Goal: Task Accomplishment & Management: Manage account settings

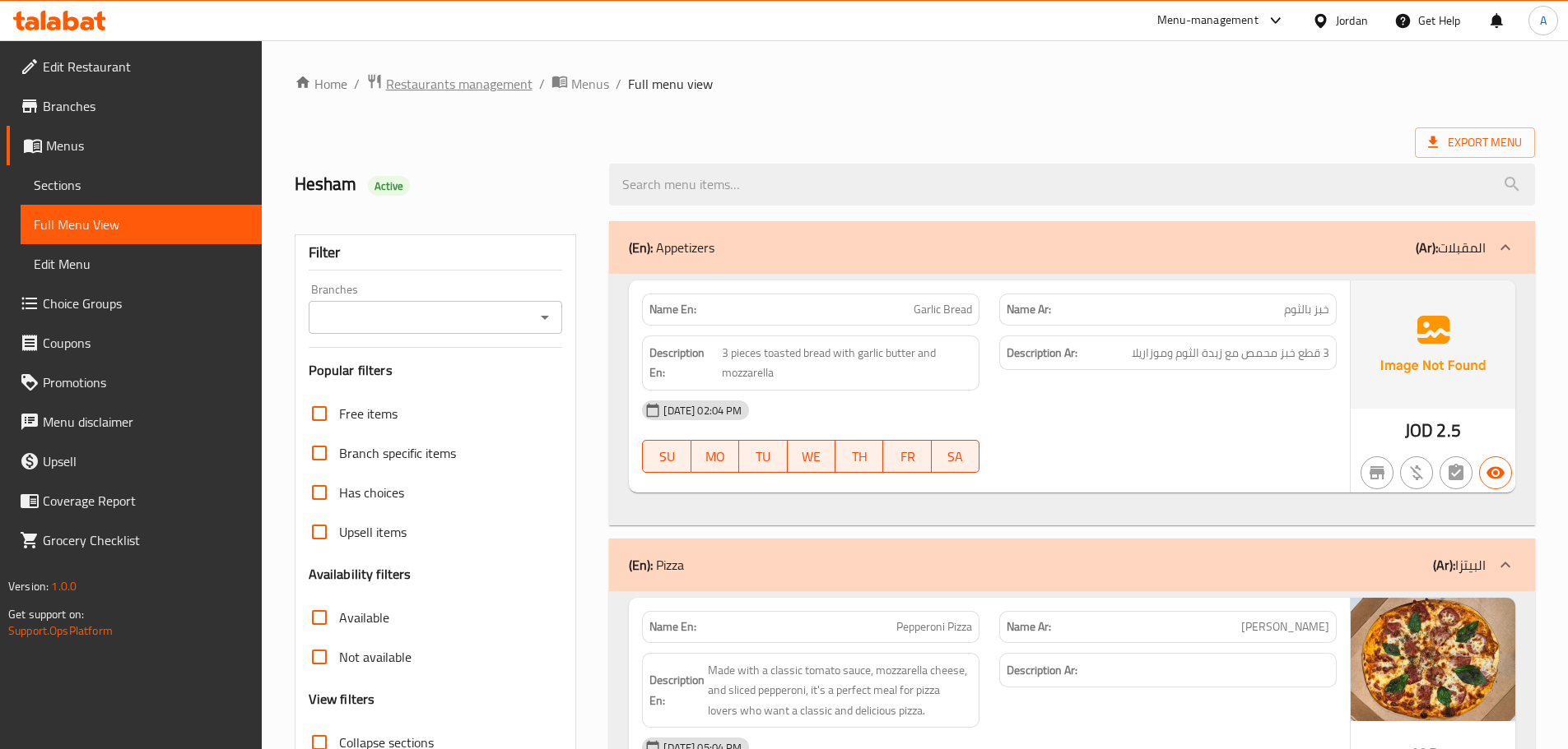
click at [421, 83] on span "Restaurants management" at bounding box center [459, 83] width 147 height 20
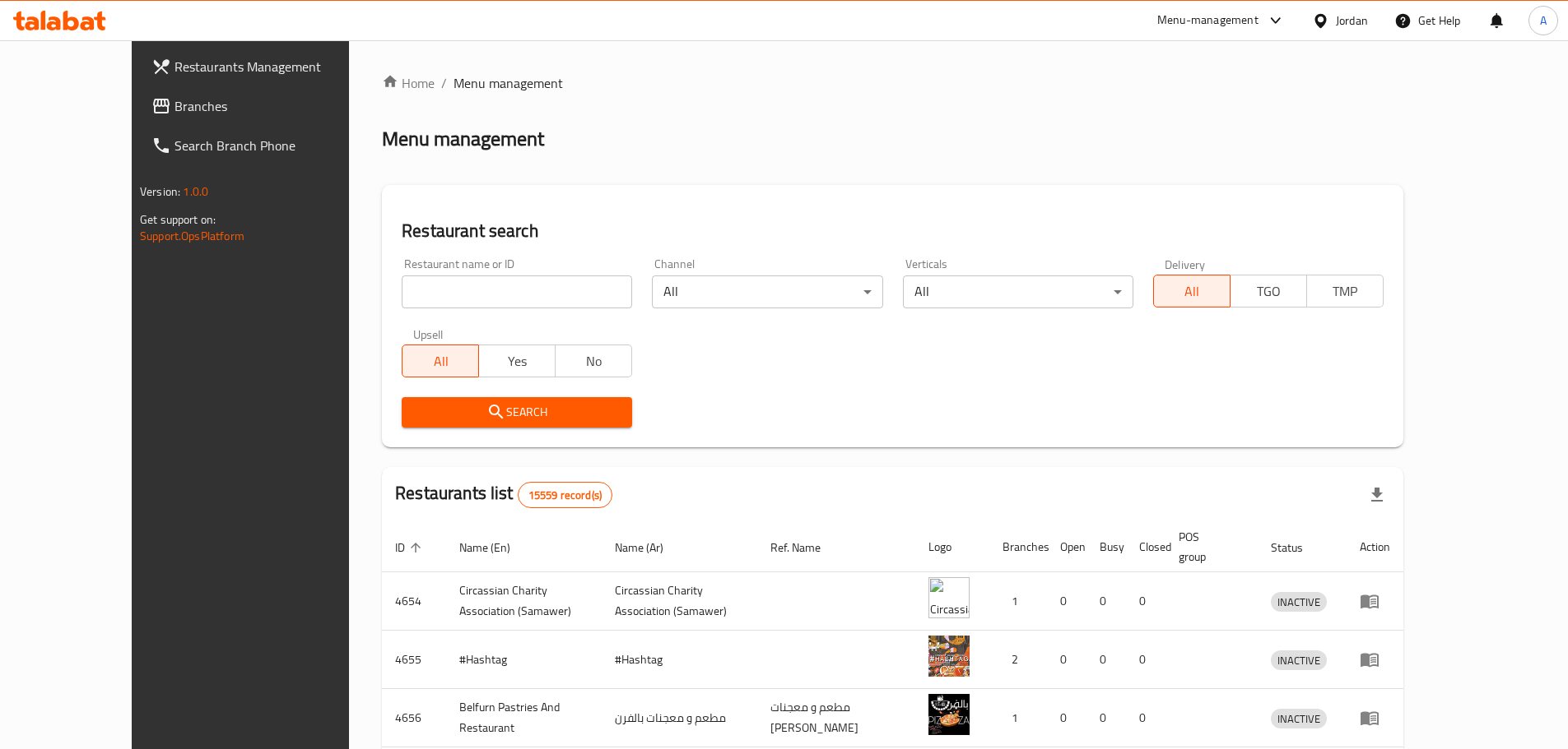
click at [1327, 19] on icon at bounding box center [1320, 21] width 17 height 17
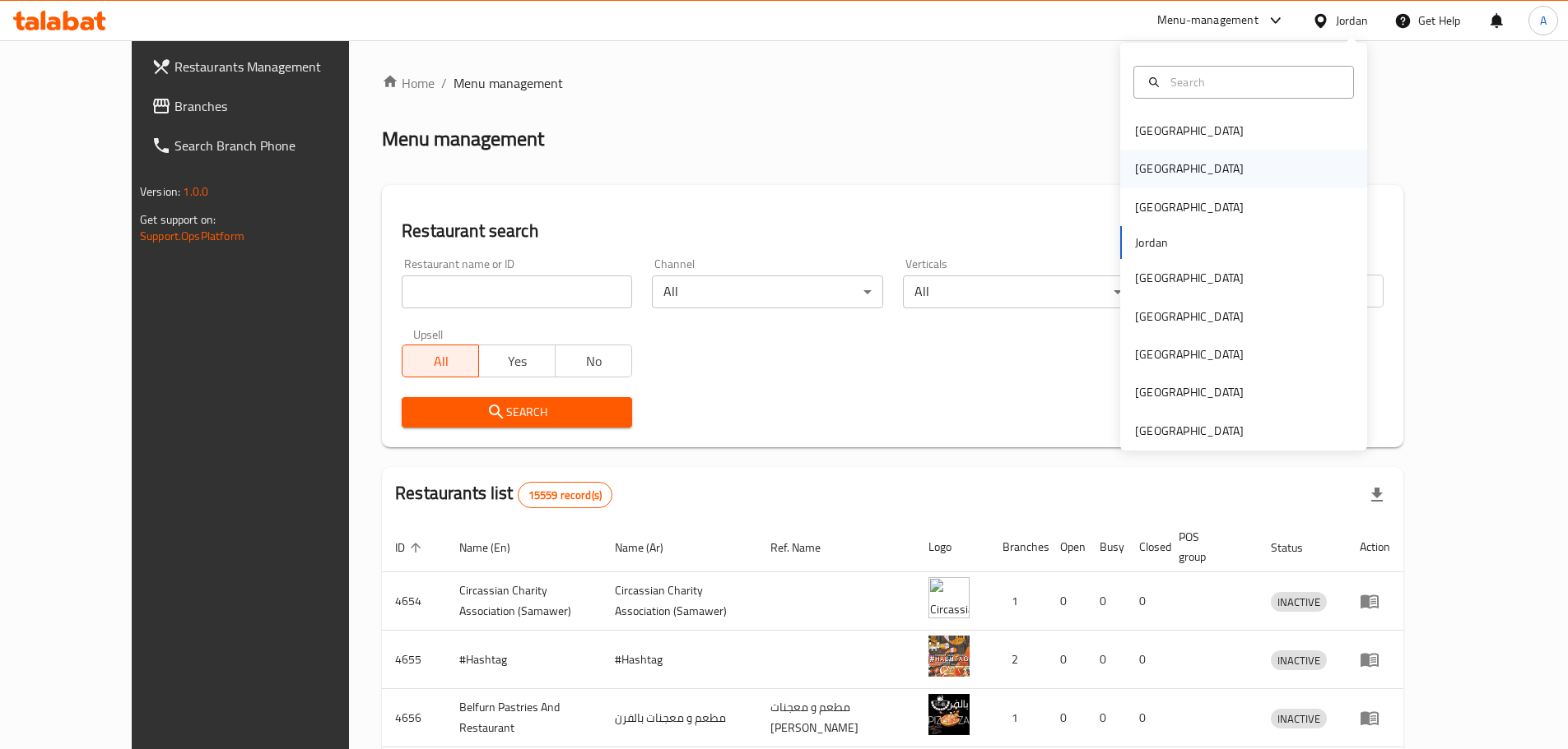
click at [1166, 169] on div "[GEOGRAPHIC_DATA]" at bounding box center [1243, 168] width 247 height 37
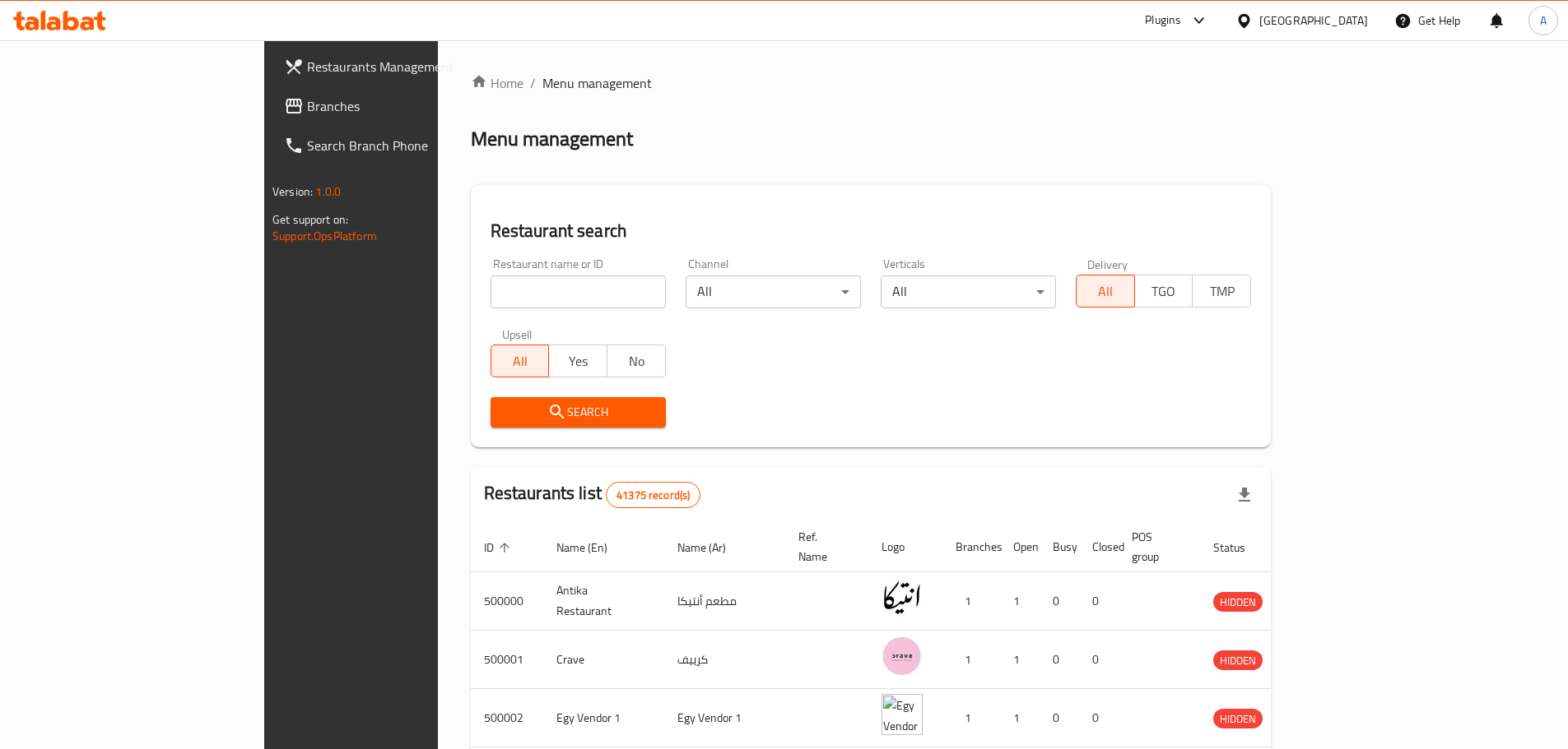
click at [307, 103] on span "Branches" at bounding box center [410, 106] width 206 height 20
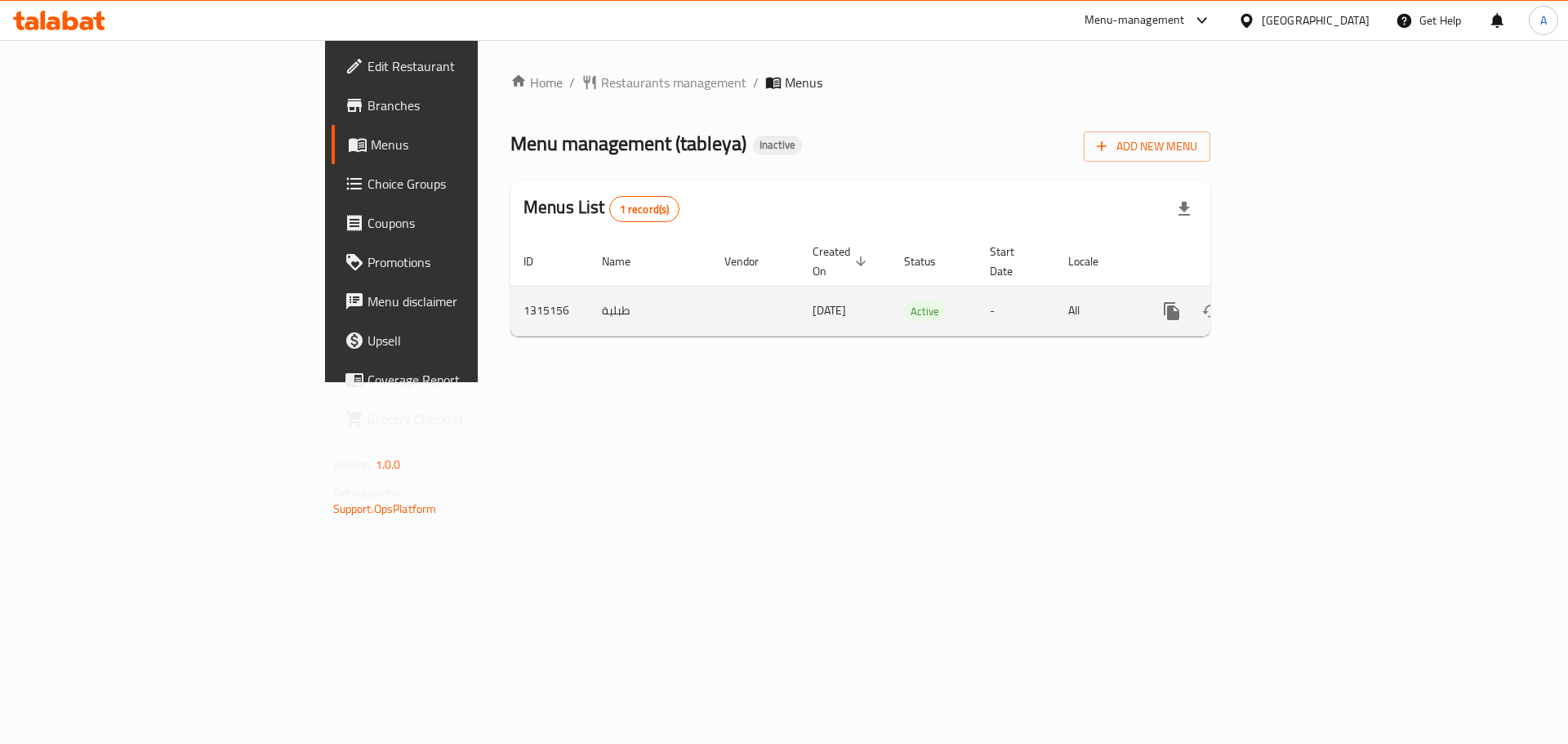
click at [1322, 286] on td "enhanced table" at bounding box center [1230, 311] width 183 height 50
click at [1300, 302] on icon "enhanced table" at bounding box center [1289, 311] width 19 height 20
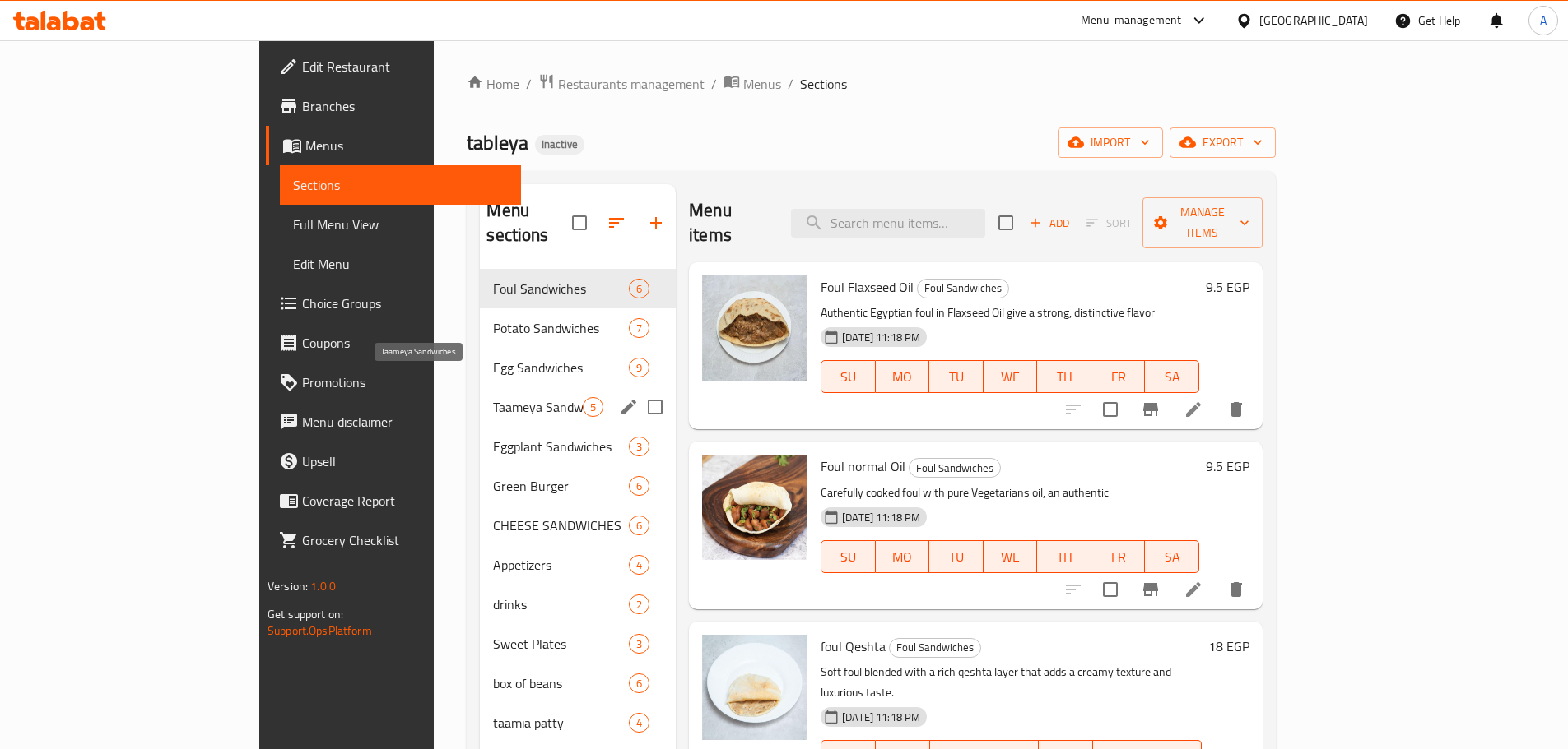
scroll to position [230, 0]
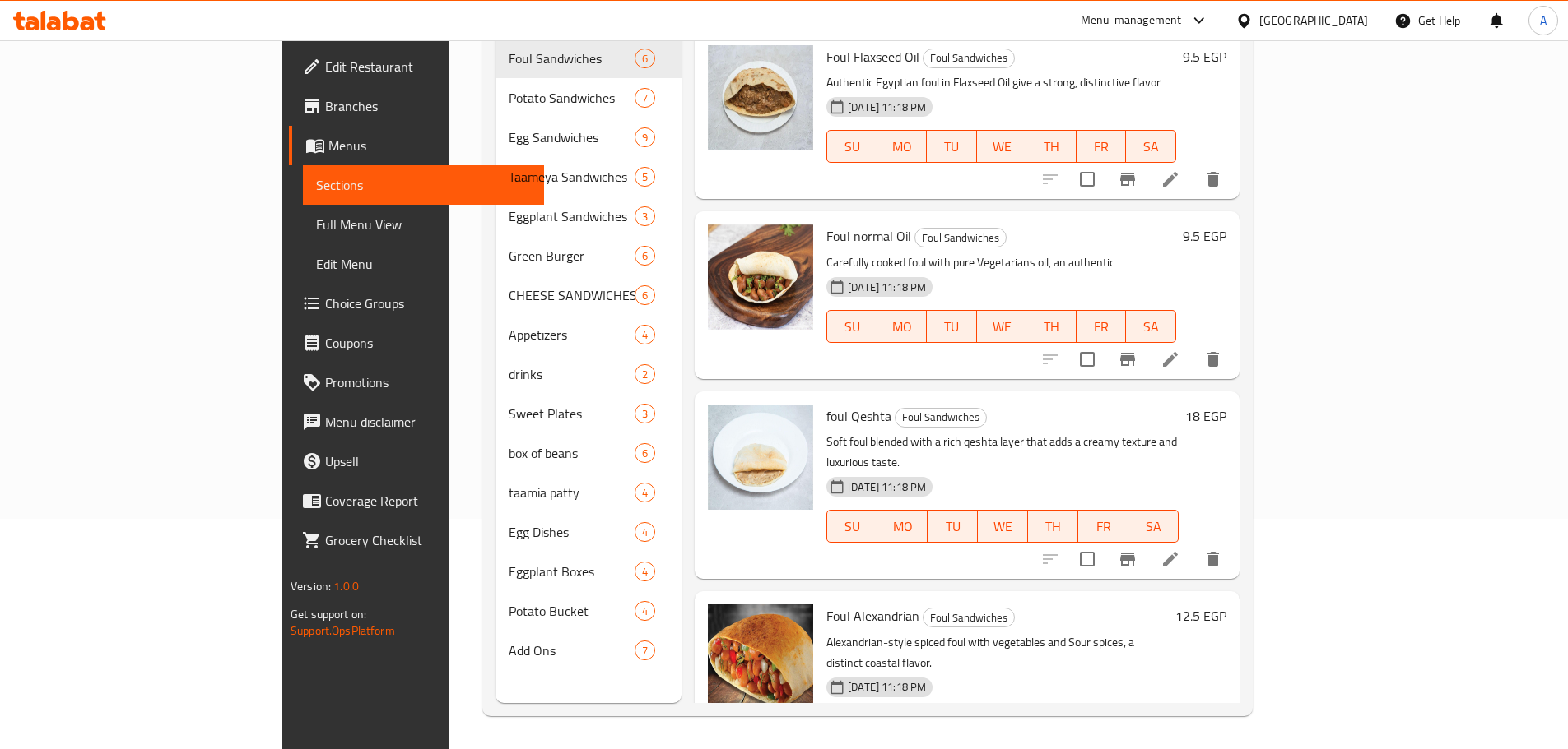
click at [316, 223] on span "Full Menu View" at bounding box center [424, 224] width 215 height 20
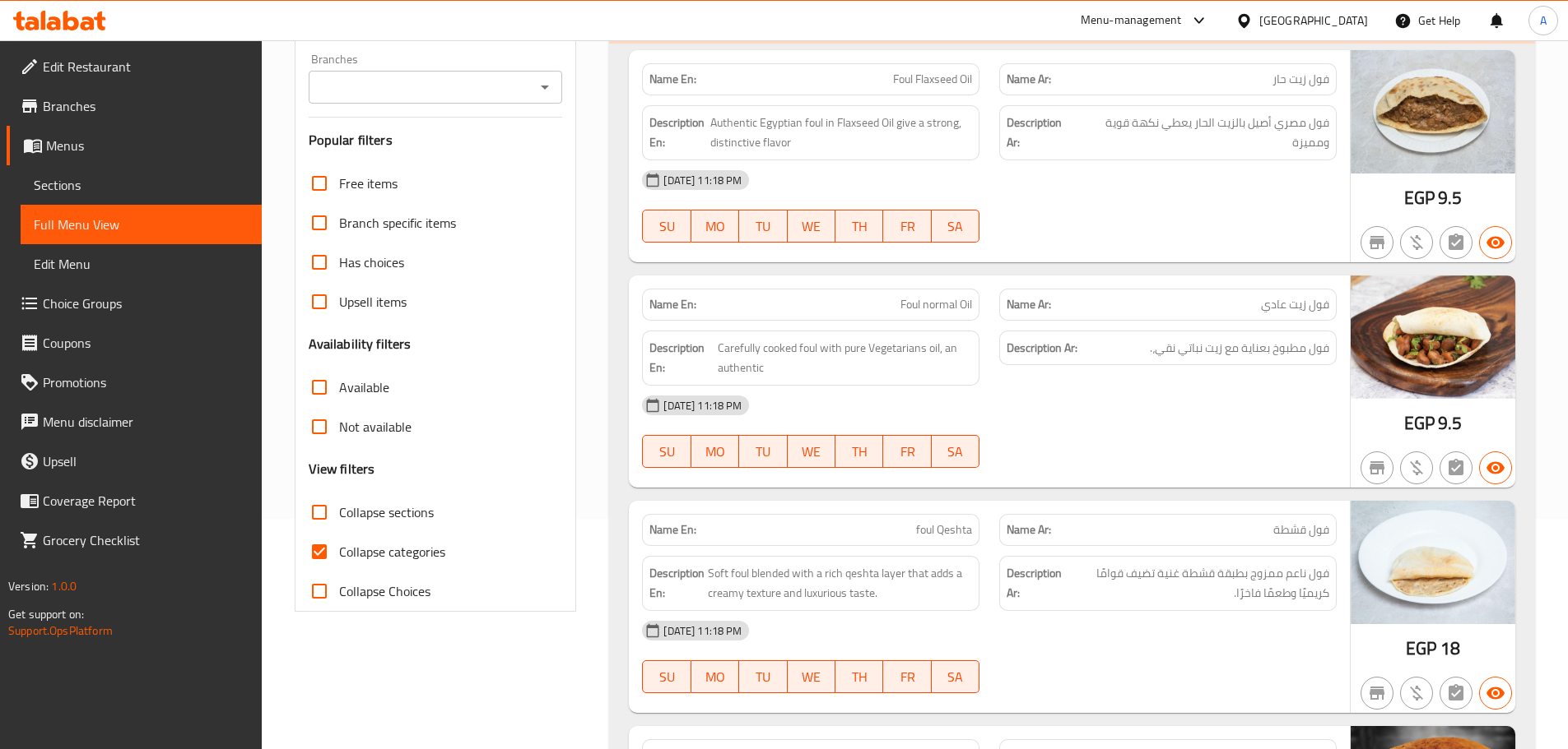
click at [318, 552] on input "Collapse categories" at bounding box center [319, 552] width 39 height 39
checkbox input "false"
click at [1096, 411] on div "29-09-2025 11:18 PM" at bounding box center [990, 406] width 715 height 39
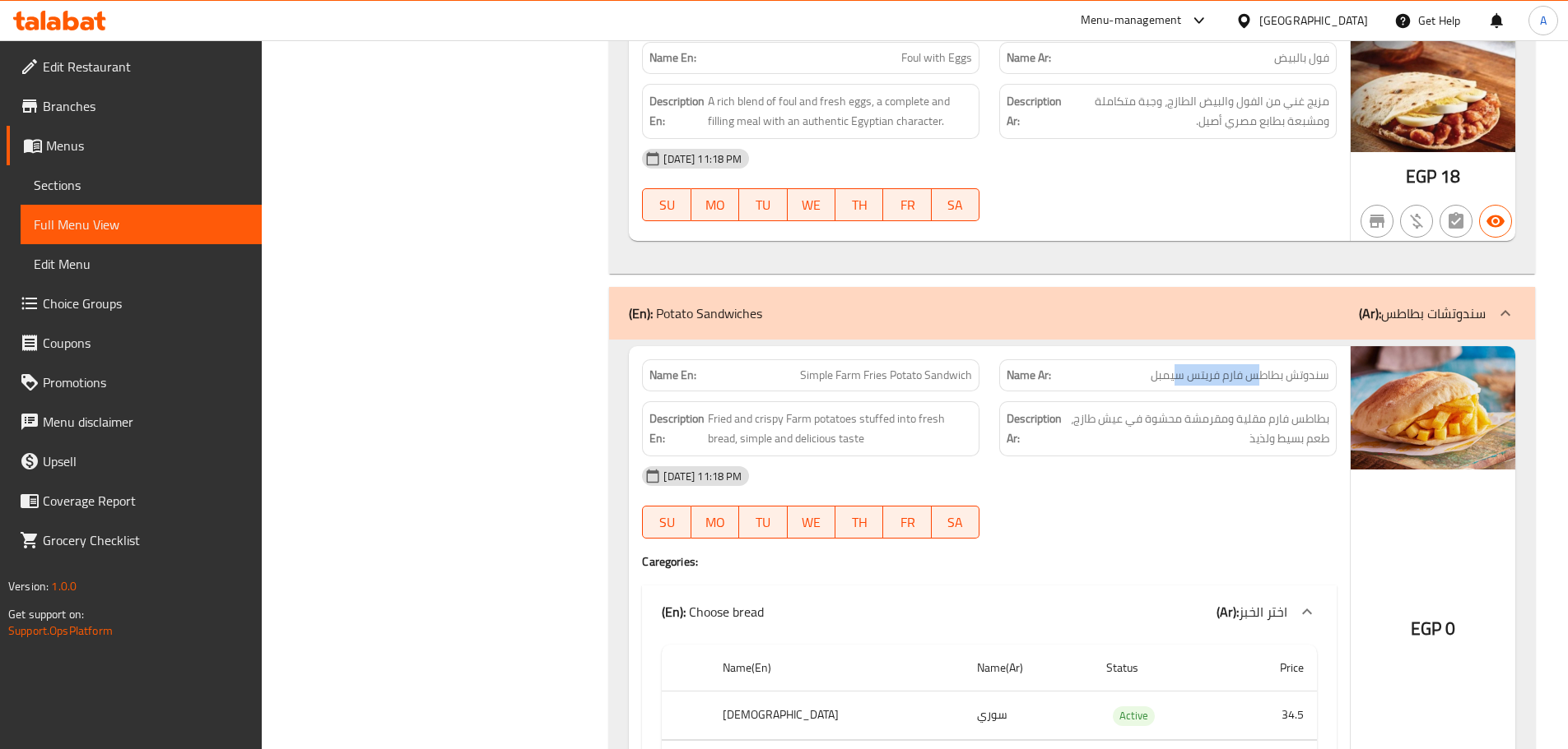
drag, startPoint x: 1251, startPoint y: 375, endPoint x: 1173, endPoint y: 369, distance: 78.2
click at [1174, 367] on span "سندوتش بطاطس فارم فريتس سيمبل" at bounding box center [1240, 375] width 179 height 17
click at [1188, 435] on span "بطاطس فارم مقلية ومقرمشة محشوة في عيش طازج، طعم بسيط ولذيذ" at bounding box center [1197, 428] width 264 height 40
click at [847, 377] on span "Simple Farm Fries Potato Sandwich" at bounding box center [886, 375] width 172 height 17
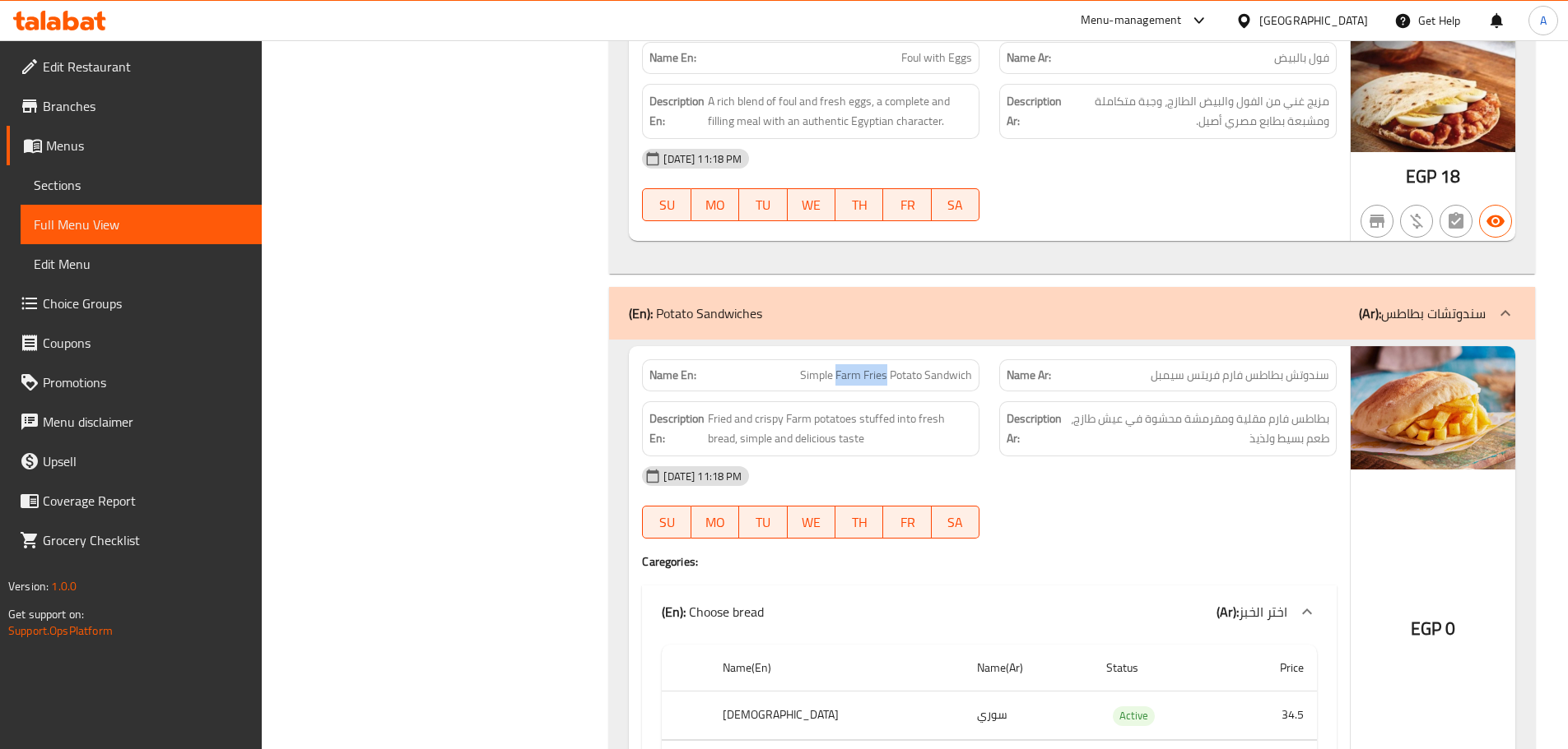
drag, startPoint x: 847, startPoint y: 377, endPoint x: 872, endPoint y: 380, distance: 25.2
click at [871, 379] on span "Simple Farm Fries Potato Sandwich" at bounding box center [886, 375] width 172 height 17
copy span "Farm Fries"
click at [1082, 502] on div "29-09-2025 11:18 PM SU MO TU WE TH FR SA" at bounding box center [990, 502] width 715 height 93
click at [1121, 471] on div "29-09-2025 11:18 PM" at bounding box center [990, 476] width 715 height 39
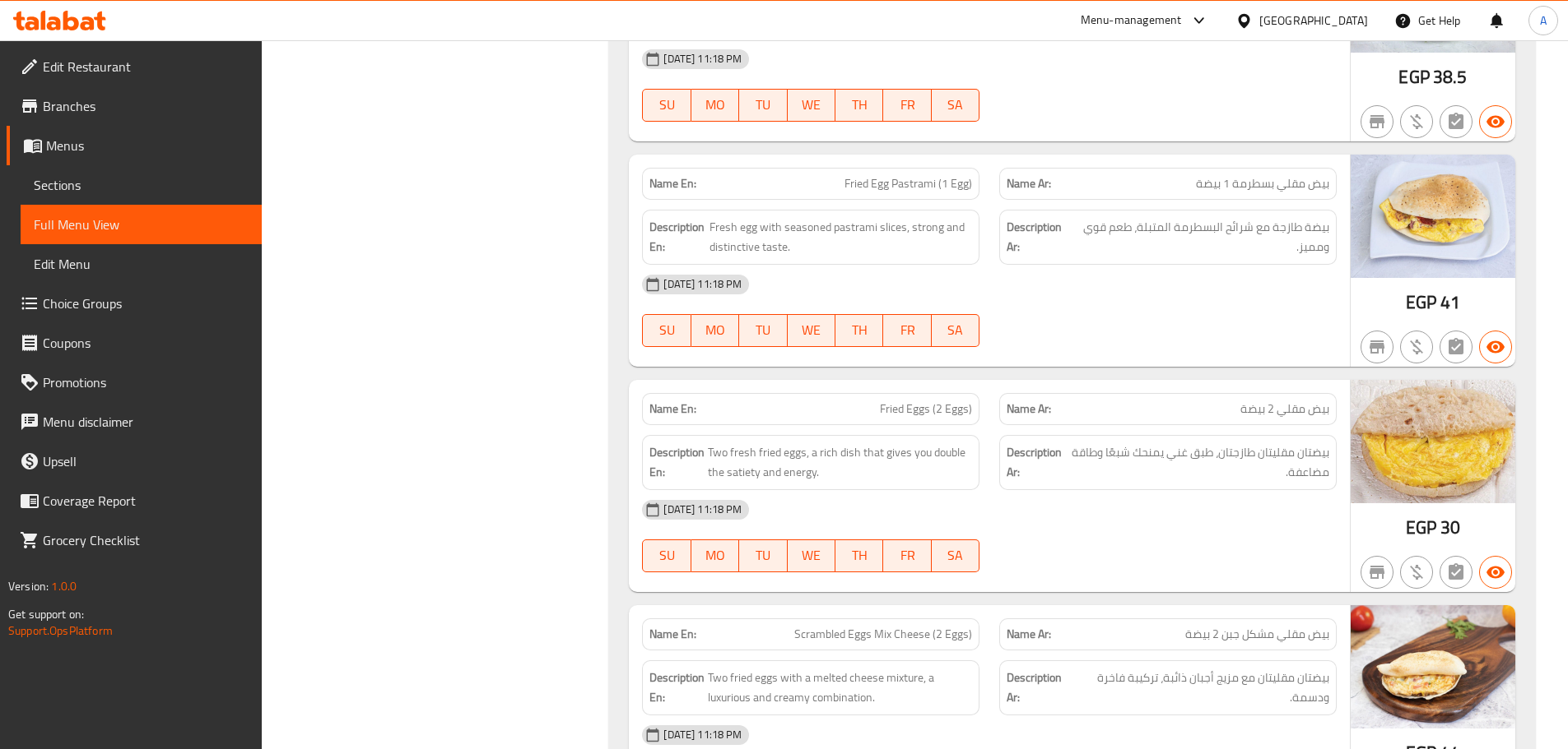
scroll to position [5799, 0]
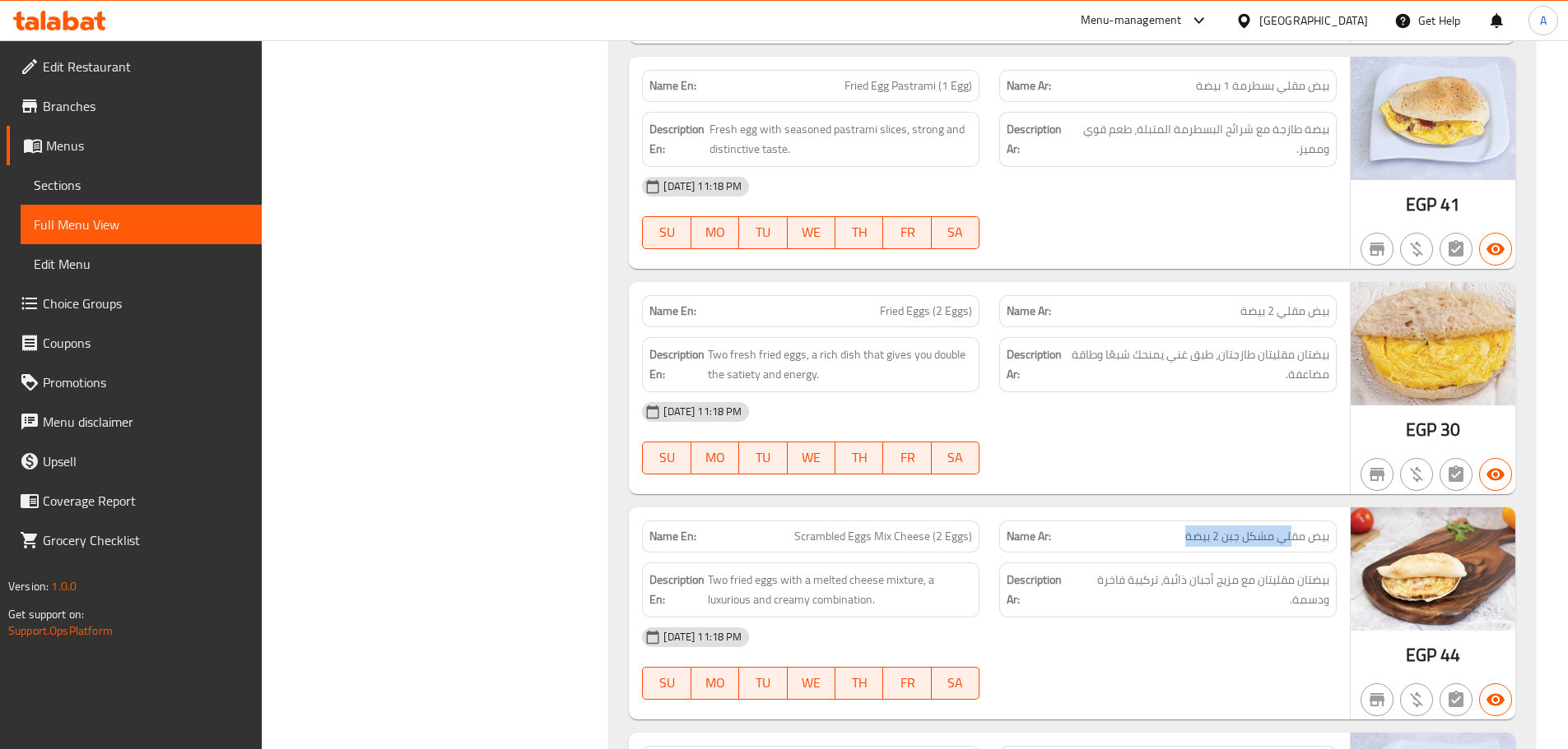
drag, startPoint x: 1286, startPoint y: 543, endPoint x: 1150, endPoint y: 530, distance: 136.6
click at [1164, 533] on p "Name Ar: بيض مقلي مشكل جبن 2 بيضة" at bounding box center [1168, 537] width 323 height 17
click at [851, 529] on span "Scrambled Eggs Mix Cheese (2 Eggs)" at bounding box center [883, 537] width 178 height 17
drag, startPoint x: 851, startPoint y: 529, endPoint x: 805, endPoint y: 530, distance: 46.0
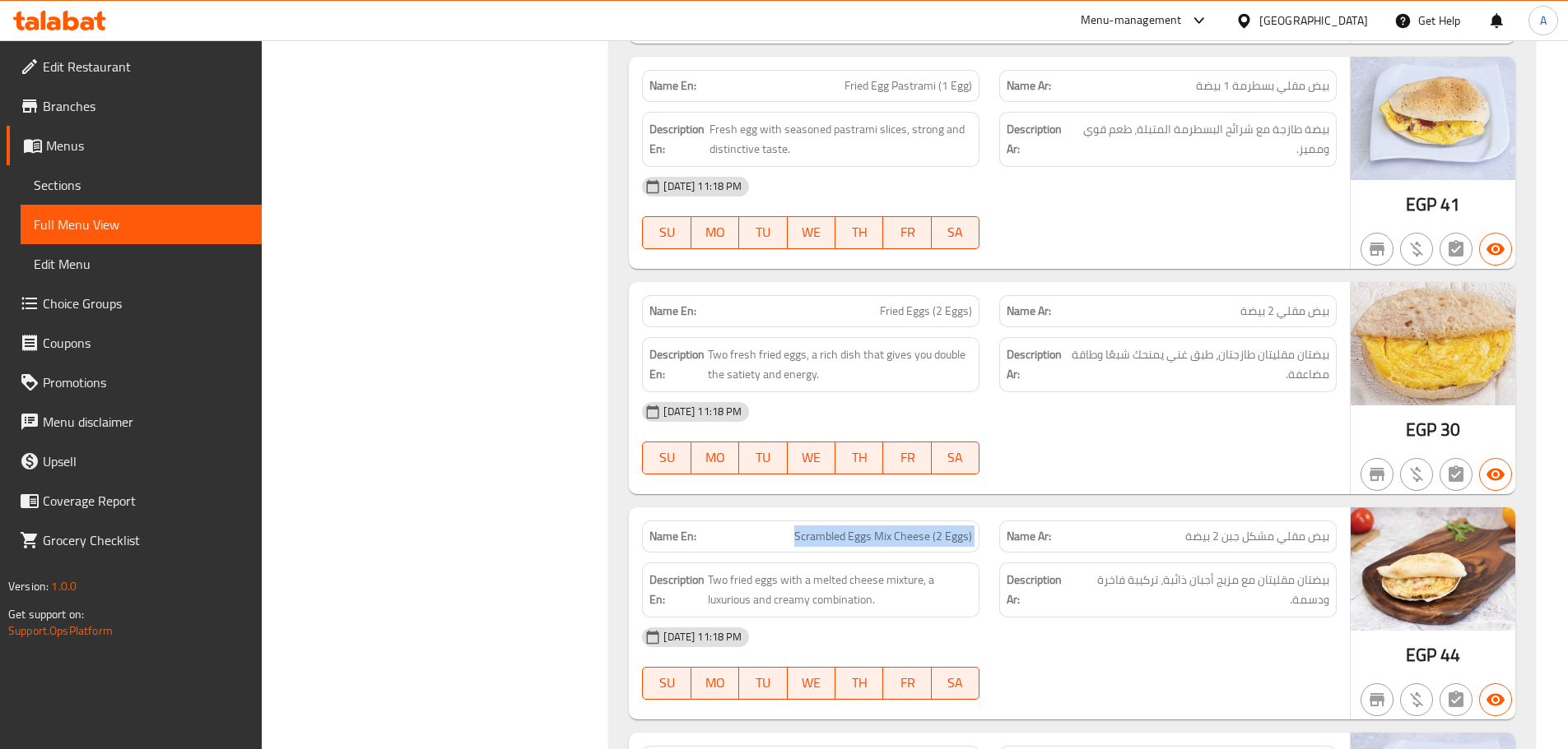
click at [816, 529] on span "Scrambled Eggs Mix Cheese (2 Eggs)" at bounding box center [883, 537] width 178 height 17
click at [805, 530] on span "Scrambled Eggs Mix Cheese (2 Eggs)" at bounding box center [883, 537] width 178 height 17
click at [824, 538] on span "Scrambled Eggs Mix Cheese (2 Eggs)" at bounding box center [883, 537] width 178 height 17
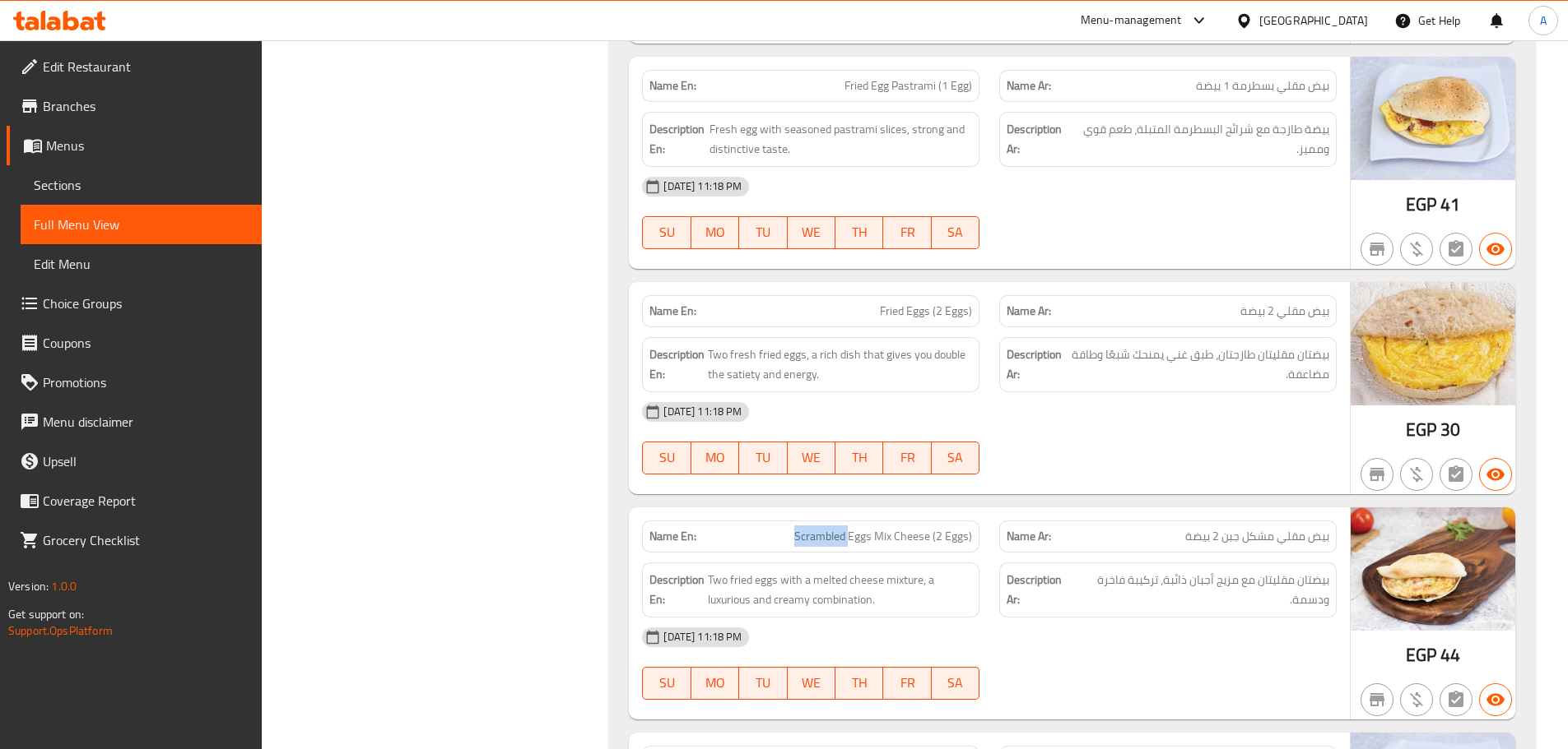
click at [824, 538] on span "Scrambled Eggs Mix Cheese (2 Eggs)" at bounding box center [883, 537] width 178 height 17
drag, startPoint x: 908, startPoint y: 538, endPoint x: 864, endPoint y: 537, distance: 44.0
click at [864, 537] on span "Scrambled Eggs Mix Cheese (2 Eggs)" at bounding box center [883, 537] width 178 height 17
drag, startPoint x: 1106, startPoint y: 657, endPoint x: 981, endPoint y: 619, distance: 130.6
click at [1106, 656] on div "29-09-2025 11:18 PM SU MO TU WE TH FR SA" at bounding box center [990, 664] width 715 height 93
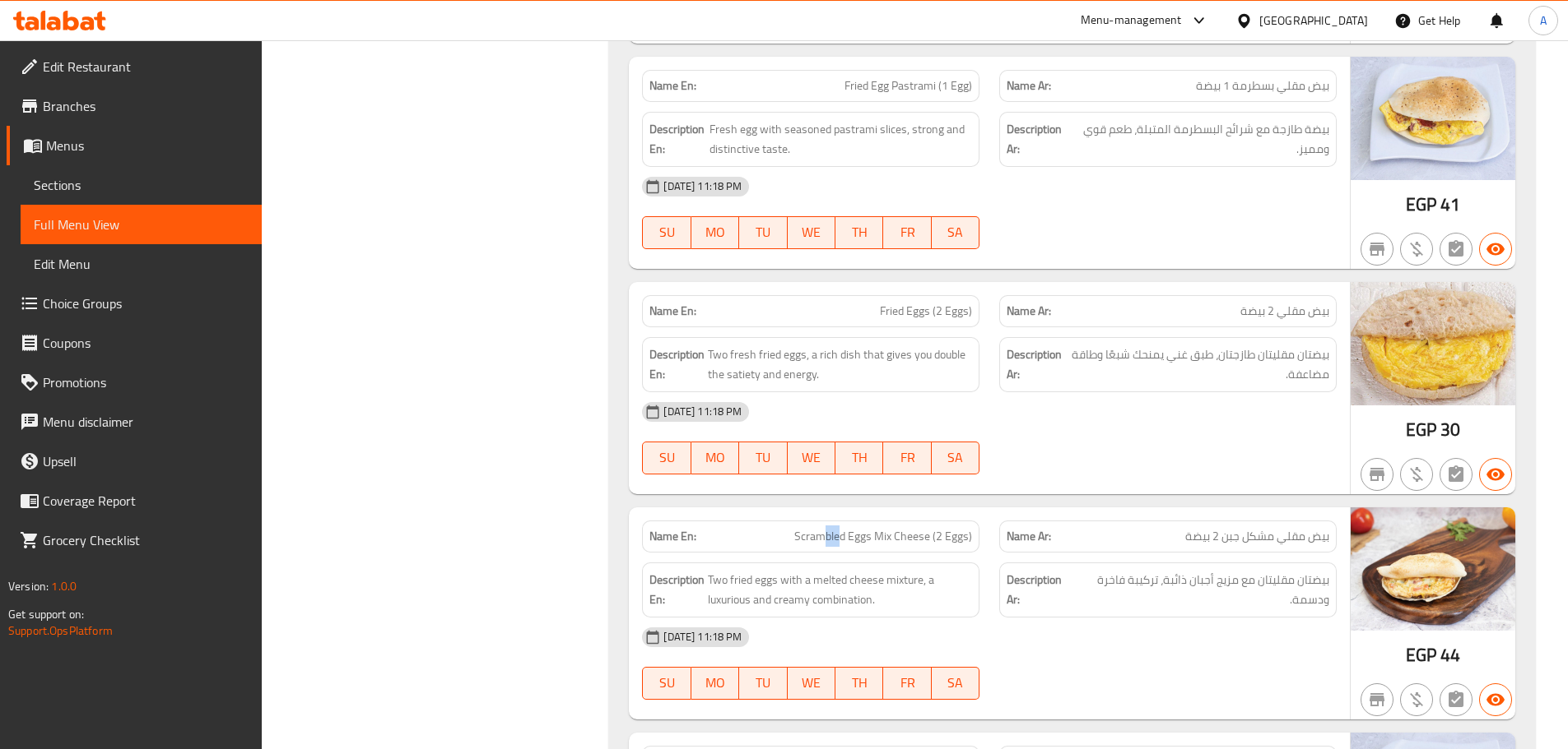
drag, startPoint x: 843, startPoint y: 549, endPoint x: 829, endPoint y: 544, distance: 14.9
click at [829, 544] on div "Name En: Scrambled Eggs Mix Cheese (2 Eggs)" at bounding box center [810, 537] width 338 height 32
drag, startPoint x: 1233, startPoint y: 532, endPoint x: 1168, endPoint y: 544, distance: 66.1
click at [1169, 544] on p "Name Ar: بيض مقلي مشكل جبن 2 بيضة" at bounding box center [1168, 537] width 323 height 17
click at [1148, 640] on div "29-09-2025 11:18 PM" at bounding box center [990, 638] width 715 height 39
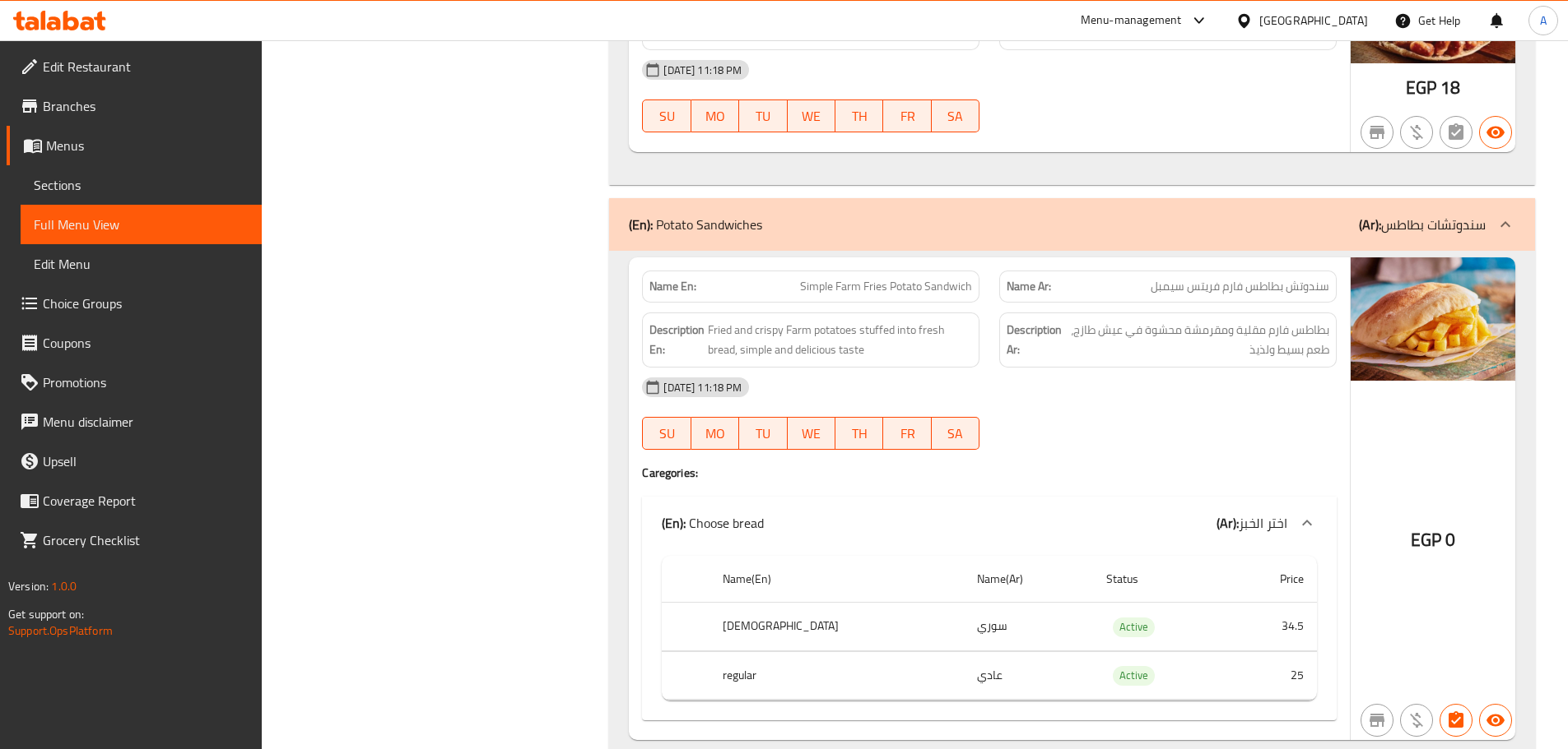
scroll to position [1481, 0]
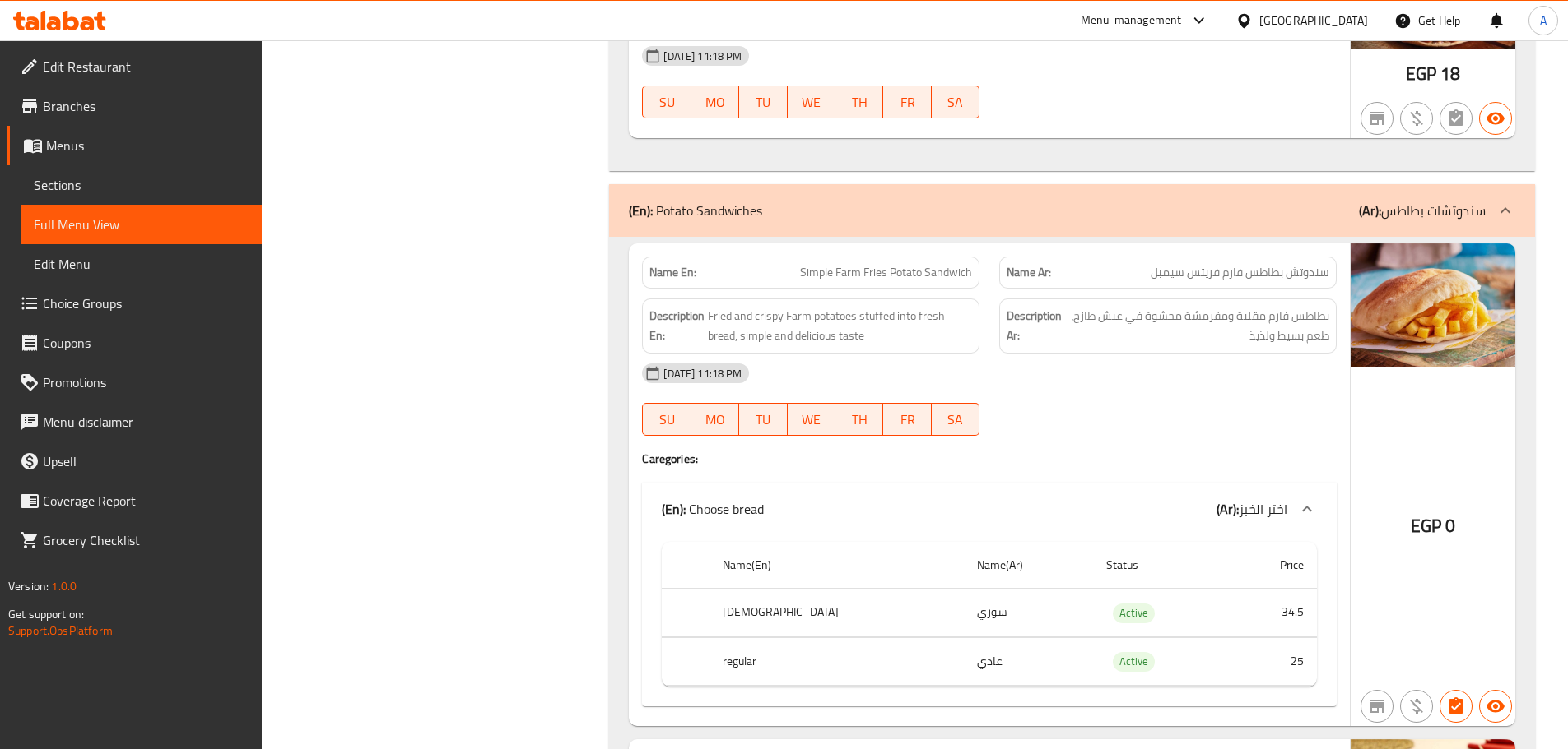
click at [1088, 400] on div "29-09-2025 11:18 PM SU MO TU WE TH FR SA" at bounding box center [990, 399] width 715 height 93
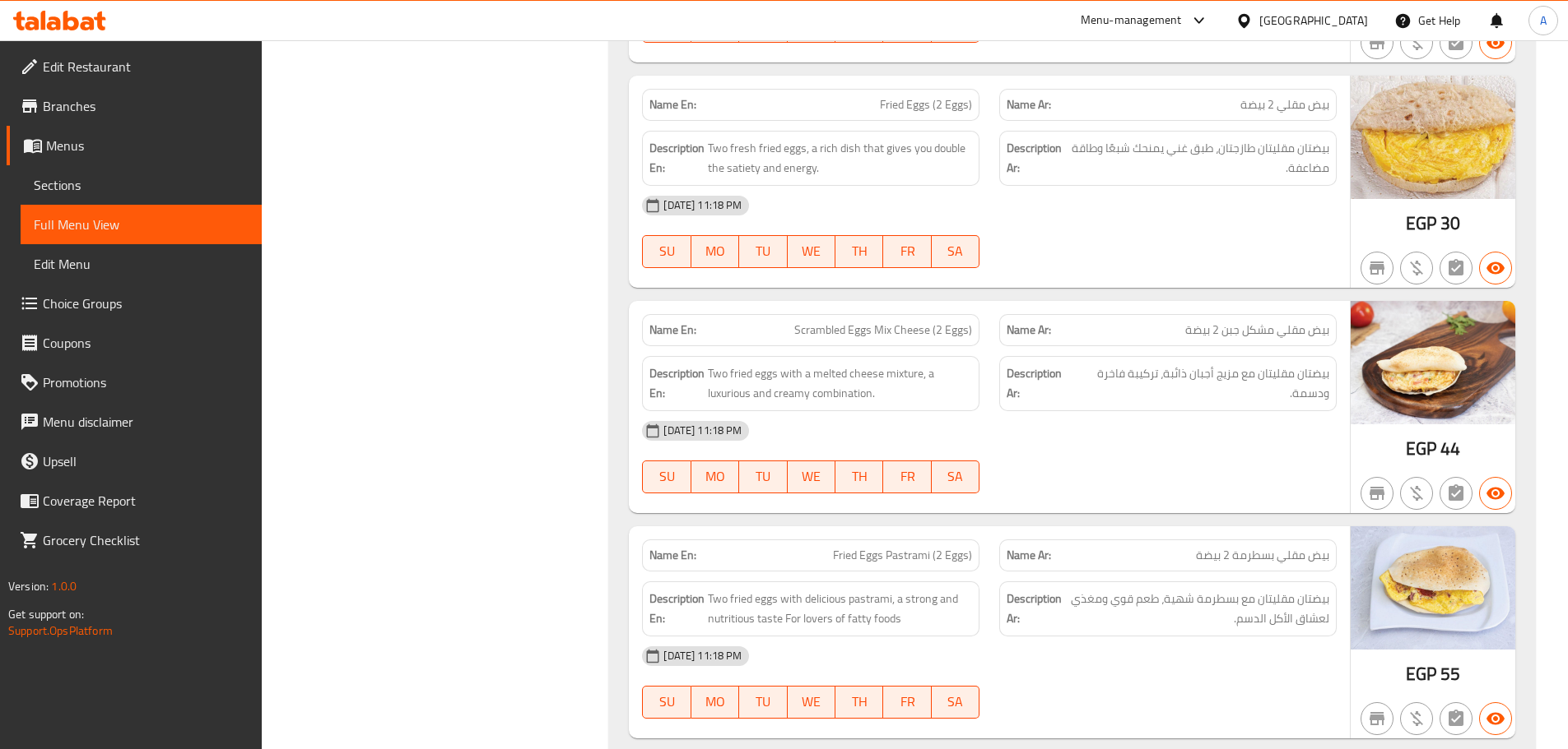
scroll to position [0, 0]
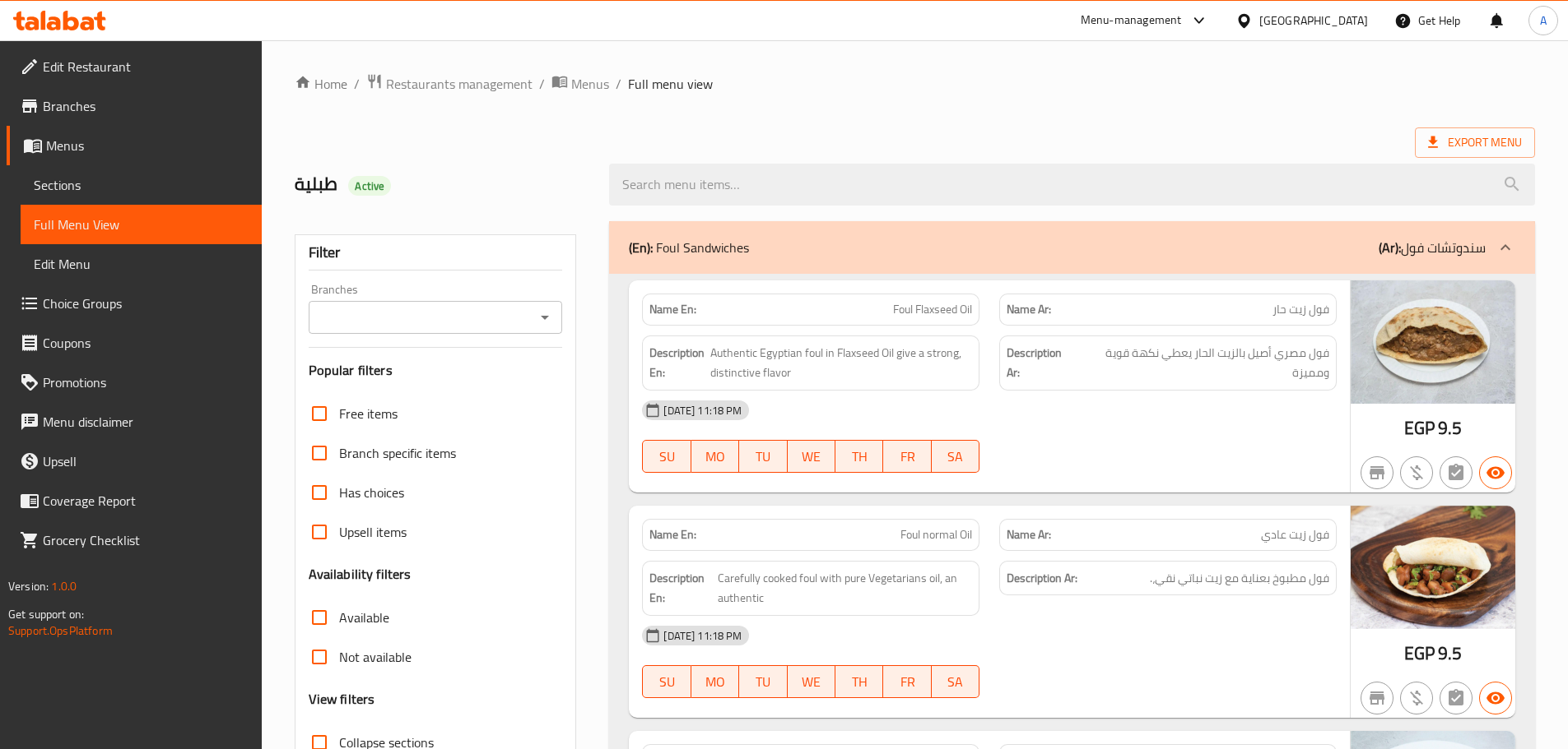
click at [1218, 138] on div "Export Menu" at bounding box center [915, 142] width 1241 height 31
click at [1486, 137] on span "Export Menu" at bounding box center [1474, 143] width 94 height 21
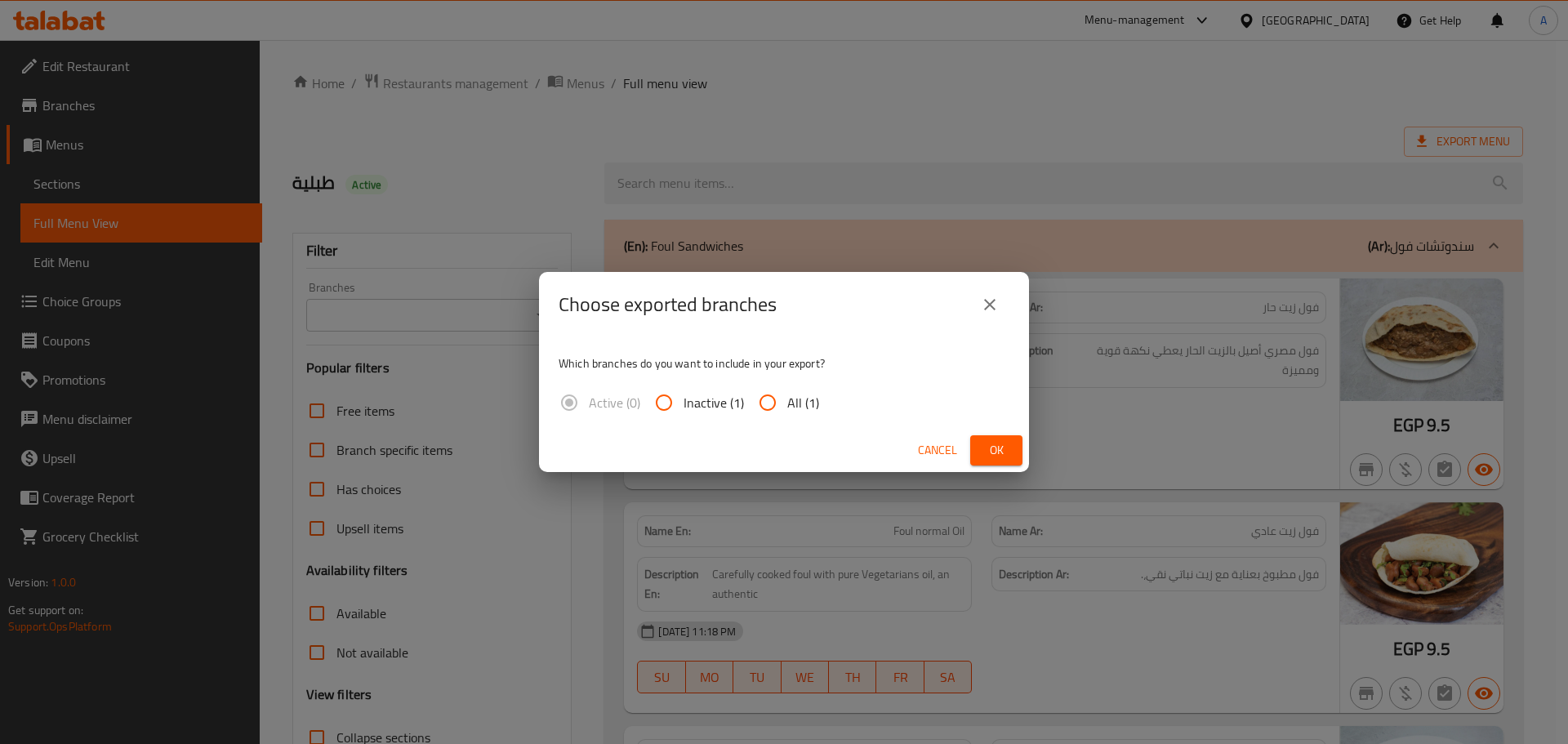
click at [780, 404] on input "All (1)" at bounding box center [768, 403] width 39 height 39
radio input "true"
click at [996, 440] on span "Ok" at bounding box center [996, 450] width 26 height 20
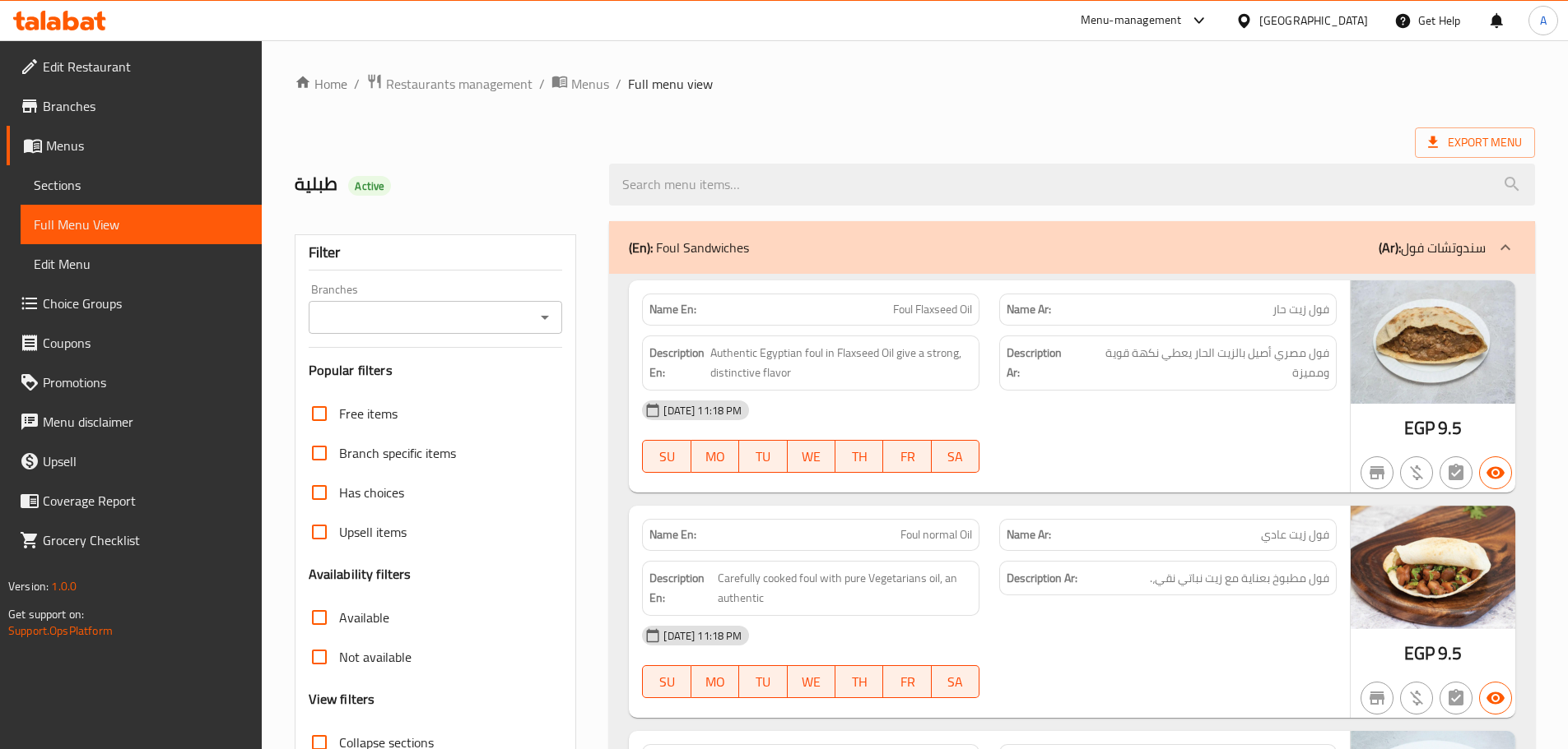
click at [851, 161] on div at bounding box center [1071, 184] width 946 height 62
drag, startPoint x: 916, startPoint y: 101, endPoint x: 911, endPoint y: 113, distance: 13.0
click at [890, 93] on ol "Home / Restaurants management / Menus / Full menu view" at bounding box center [915, 83] width 1241 height 22
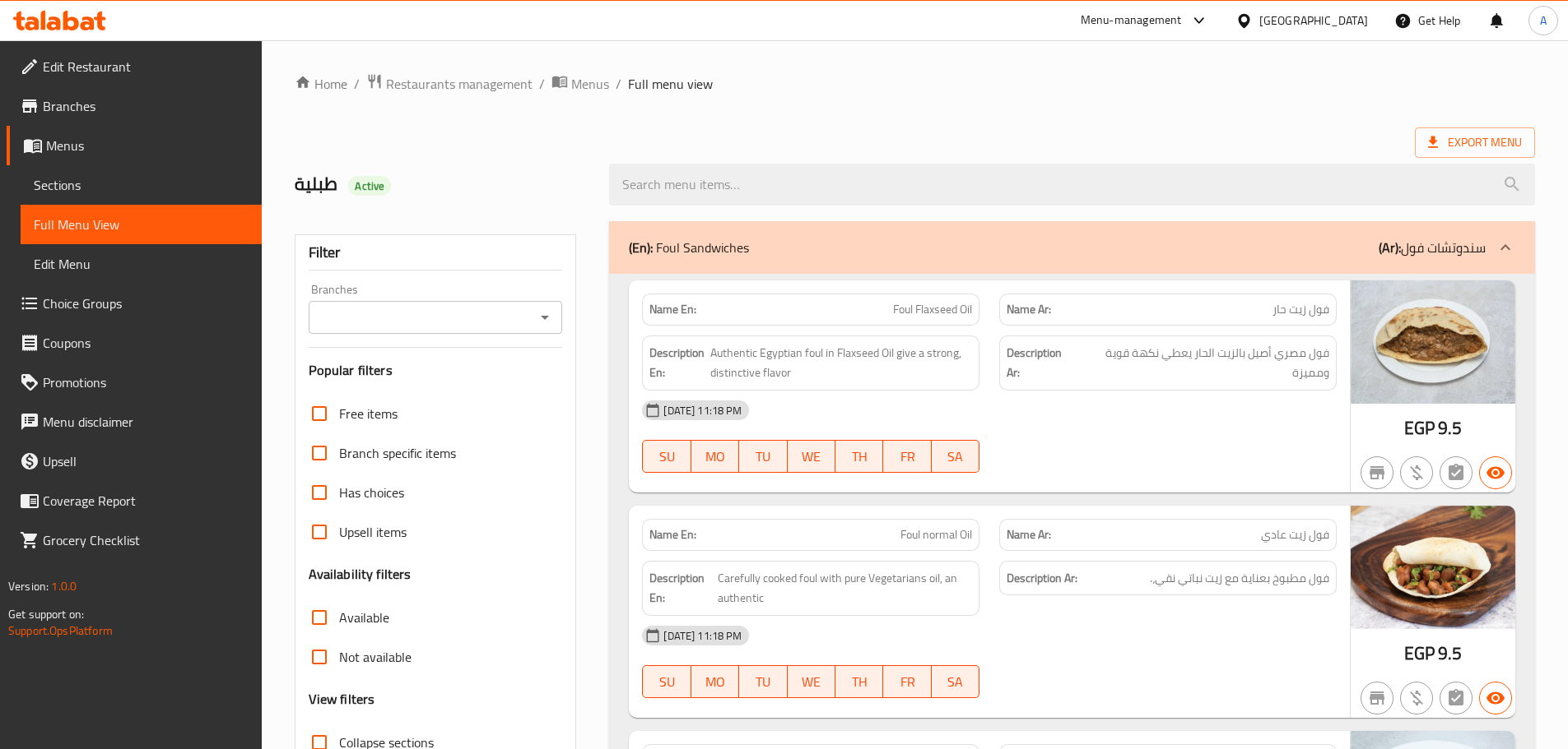
click at [756, 89] on ol "Home / Restaurants management / Menus / Full menu view" at bounding box center [915, 83] width 1241 height 22
click at [1356, 11] on div "[GEOGRAPHIC_DATA]" at bounding box center [1314, 20] width 109 height 18
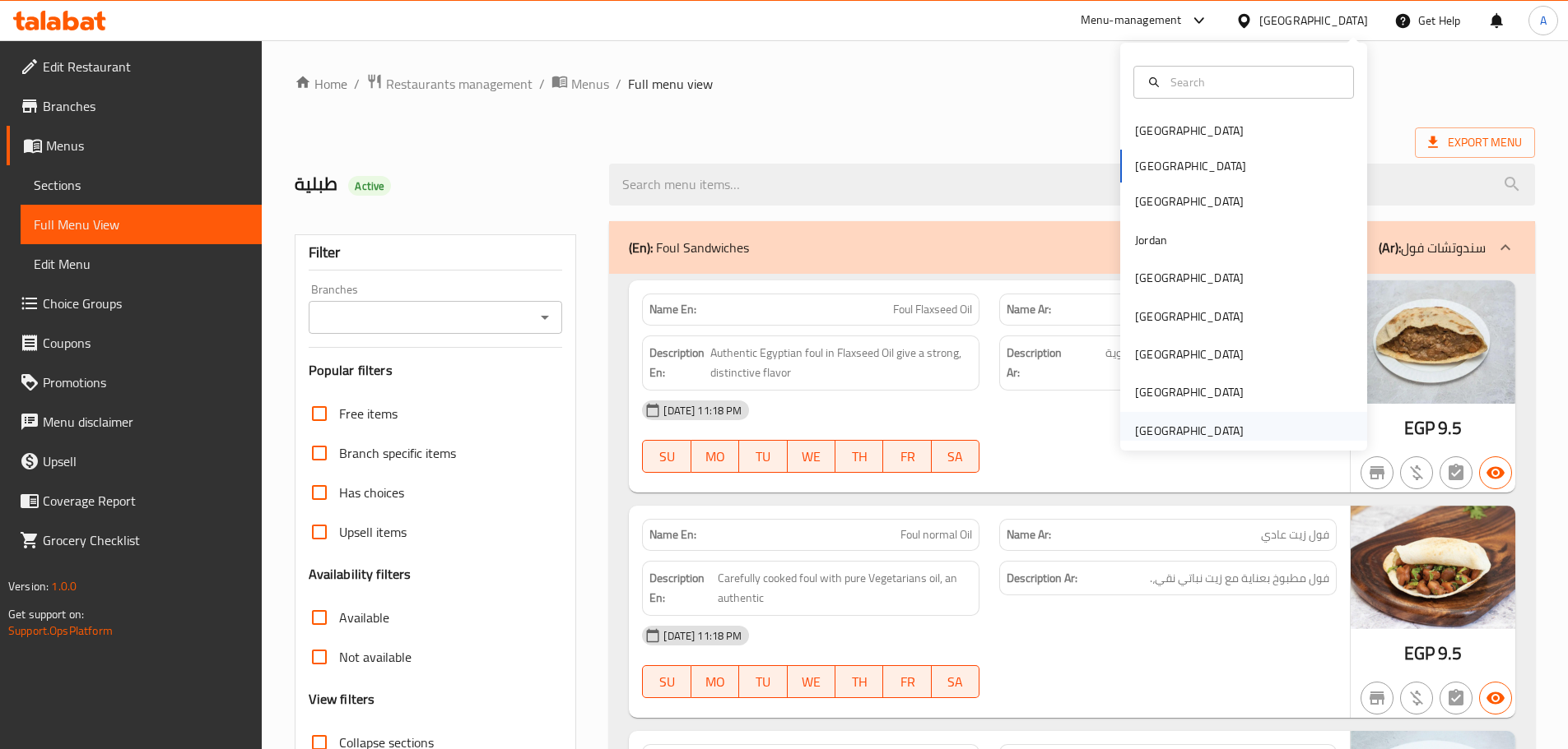
click at [1169, 425] on div "[GEOGRAPHIC_DATA]" at bounding box center [1189, 430] width 109 height 18
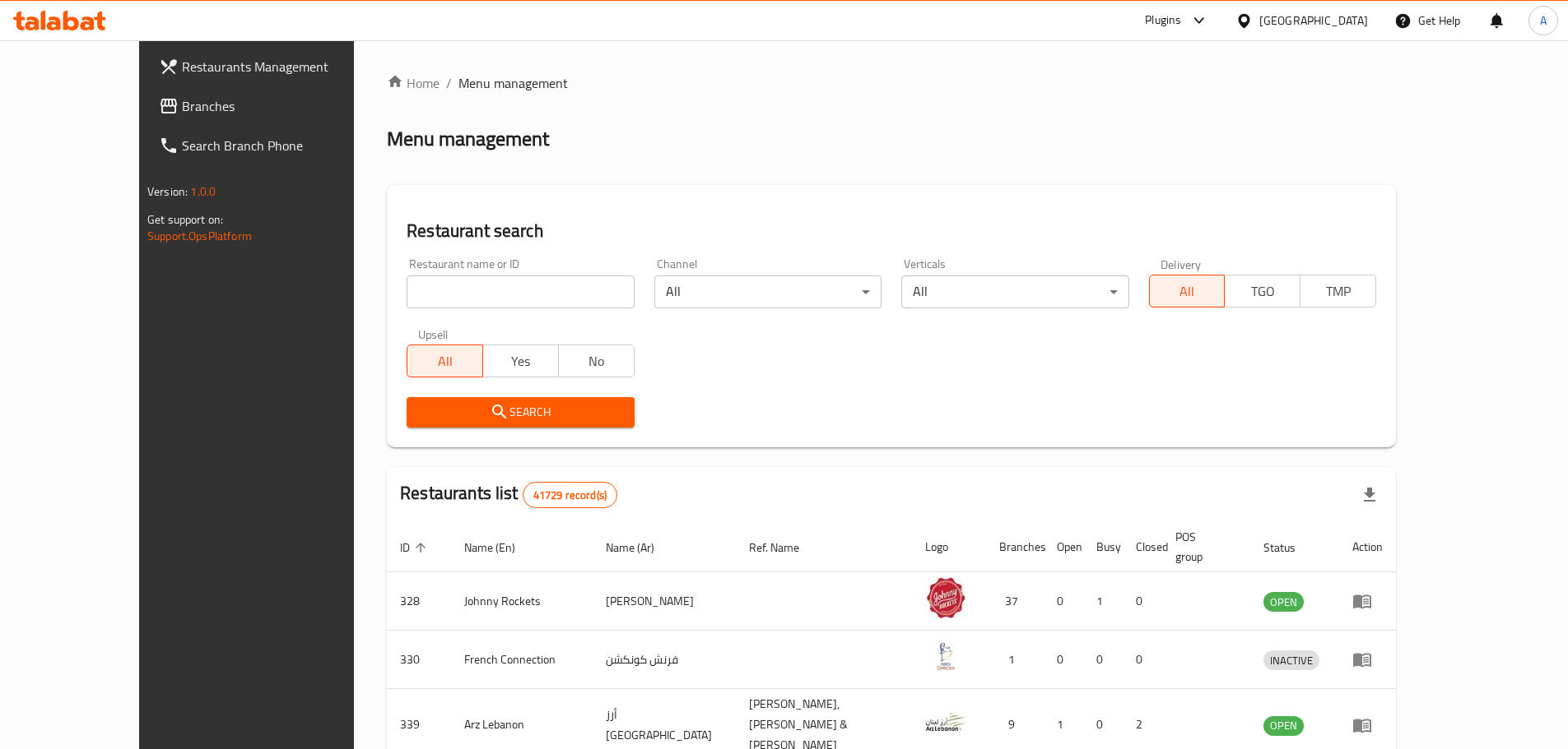
click at [181, 108] on span "Branches" at bounding box center [284, 106] width 206 height 20
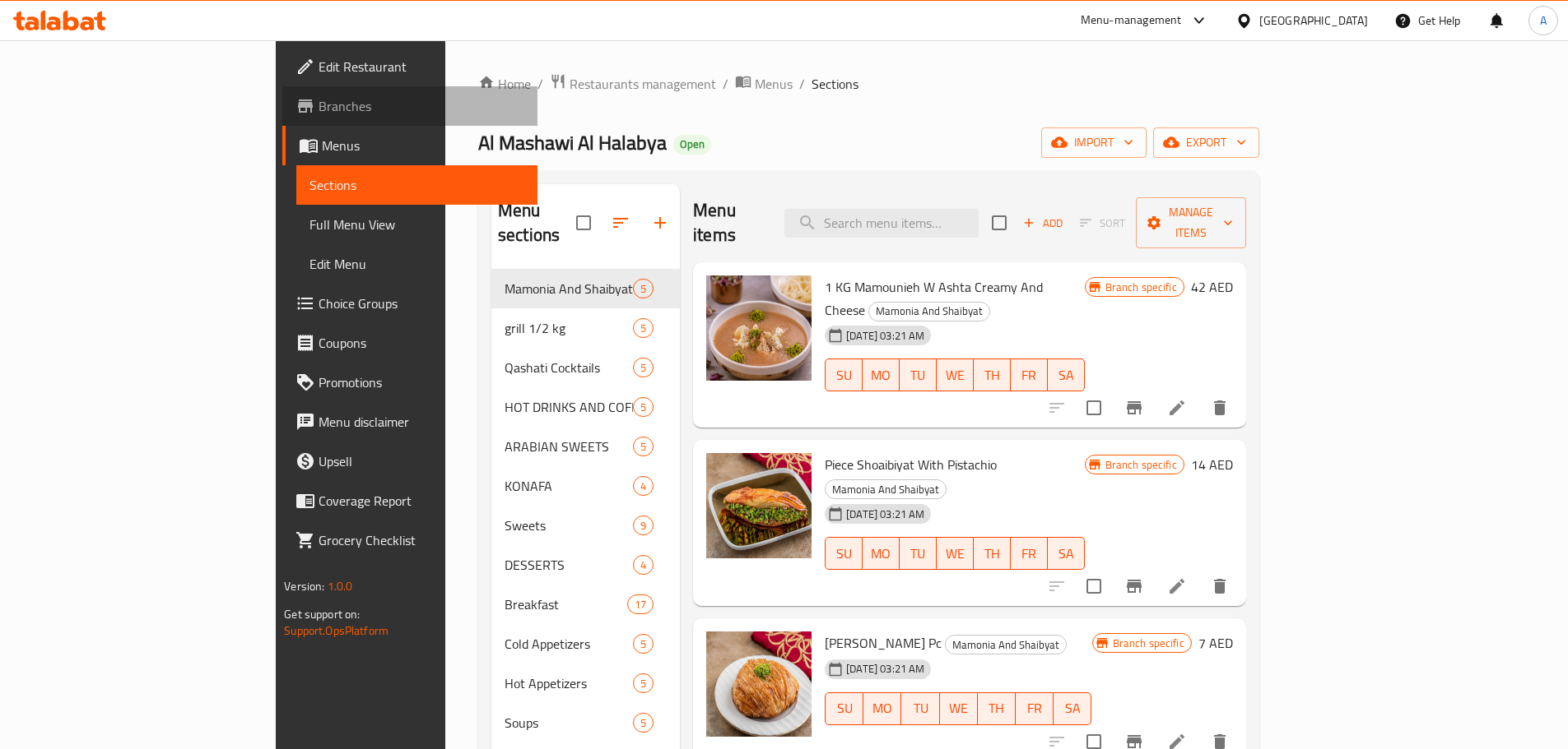
click at [318, 114] on span "Branches" at bounding box center [421, 106] width 206 height 20
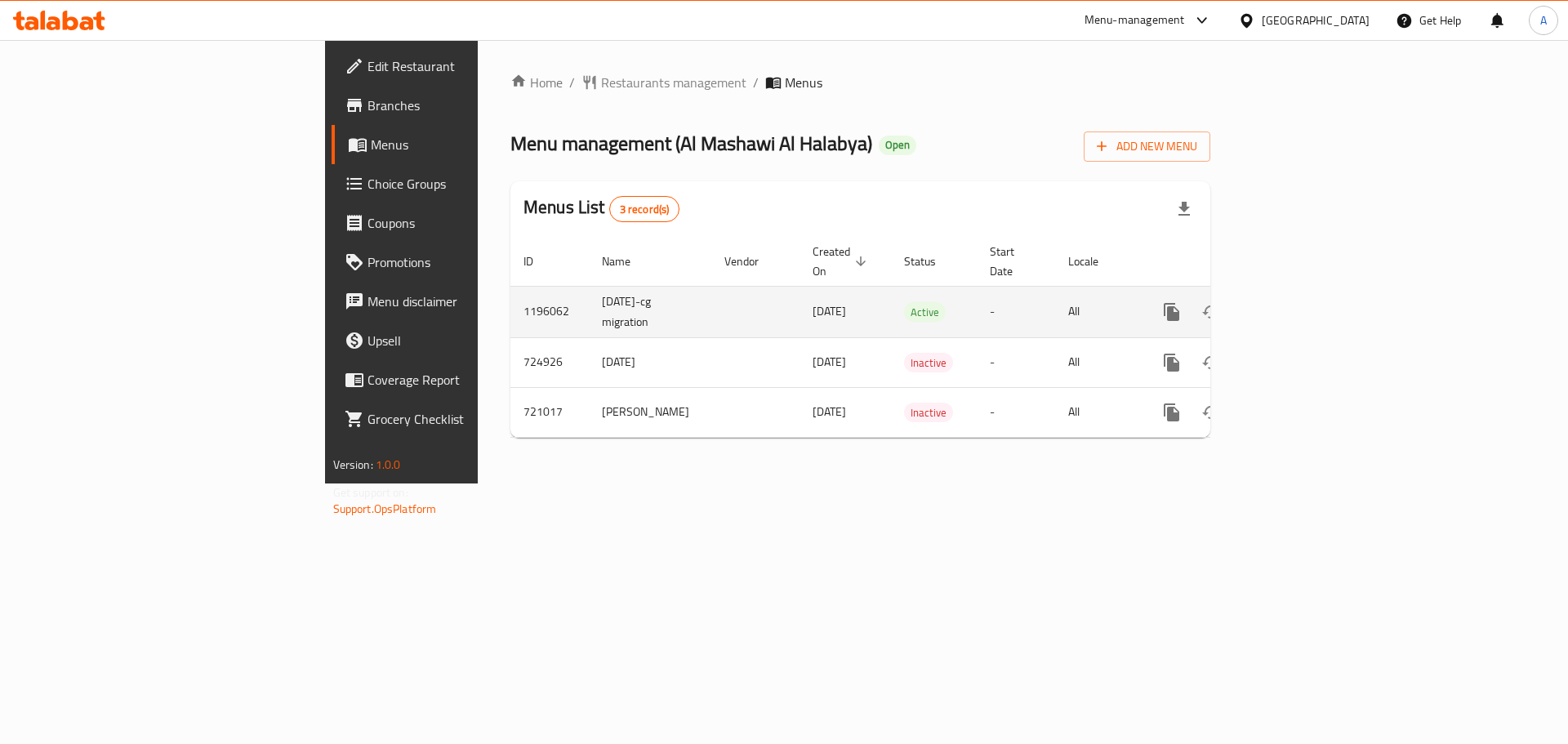
click at [1322, 298] on td "enhanced table" at bounding box center [1230, 311] width 183 height 51
click at [1309, 294] on link "enhanced table" at bounding box center [1289, 312] width 39 height 39
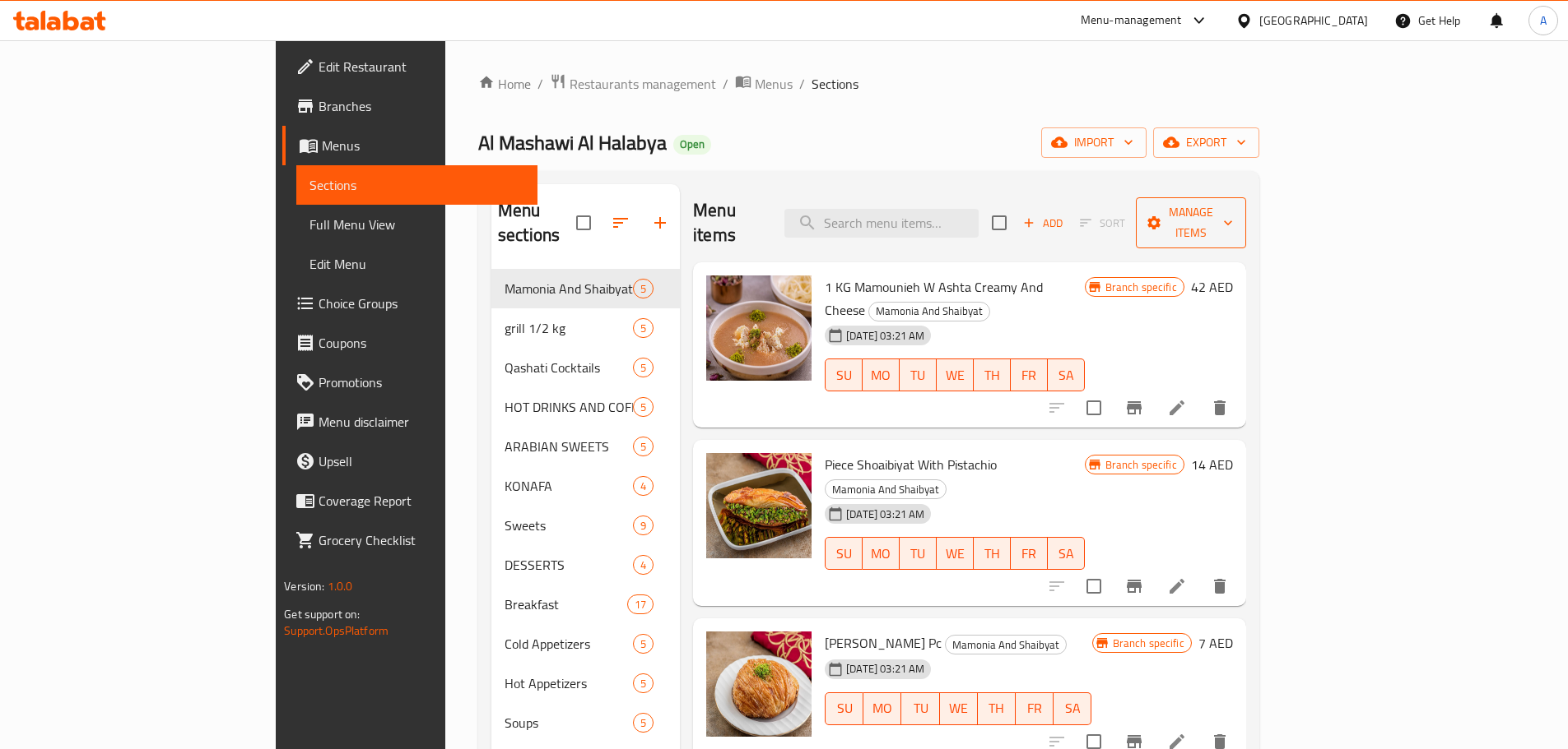
click at [1233, 209] on span "Manage items" at bounding box center [1191, 223] width 84 height 41
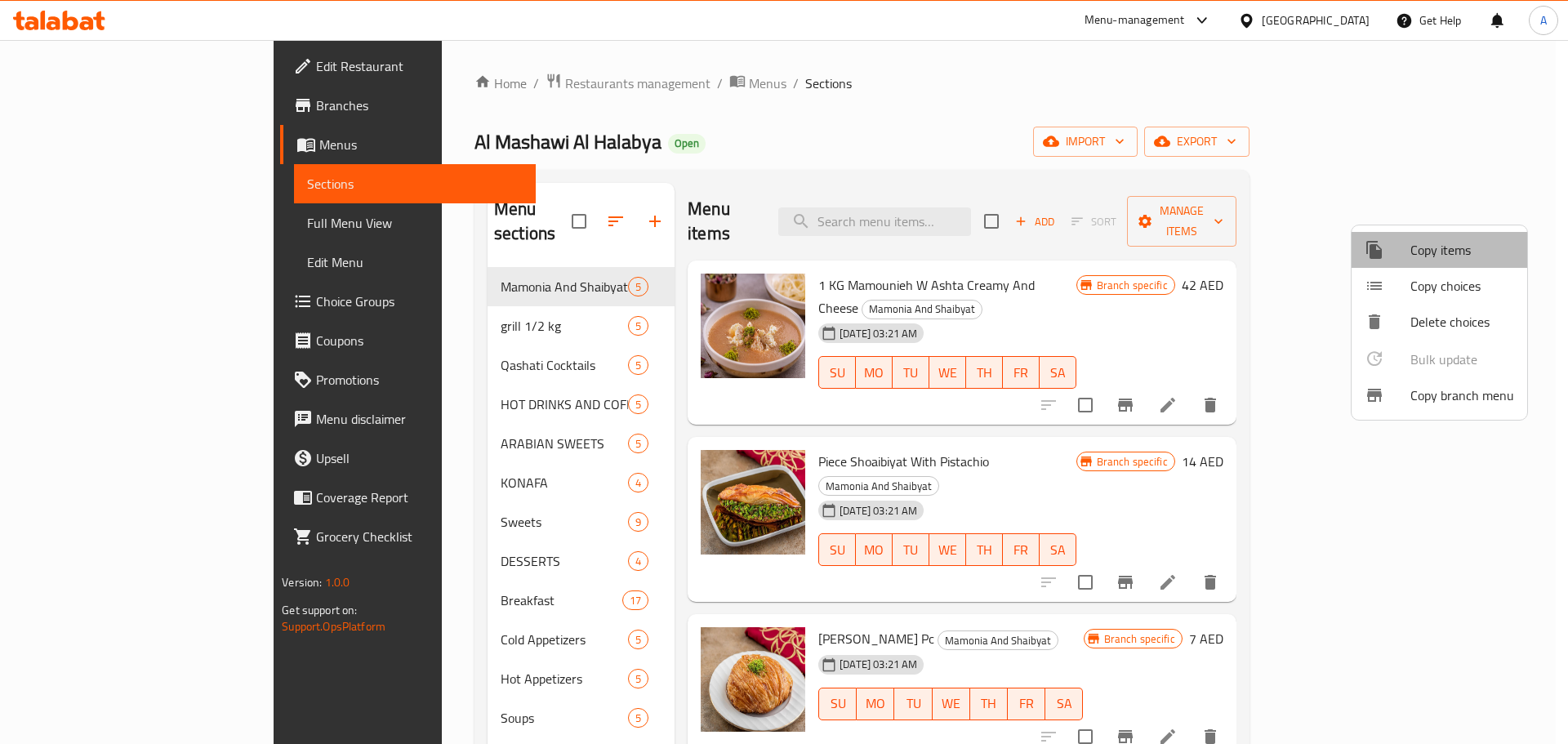
click at [1443, 242] on span "Copy items" at bounding box center [1462, 250] width 104 height 20
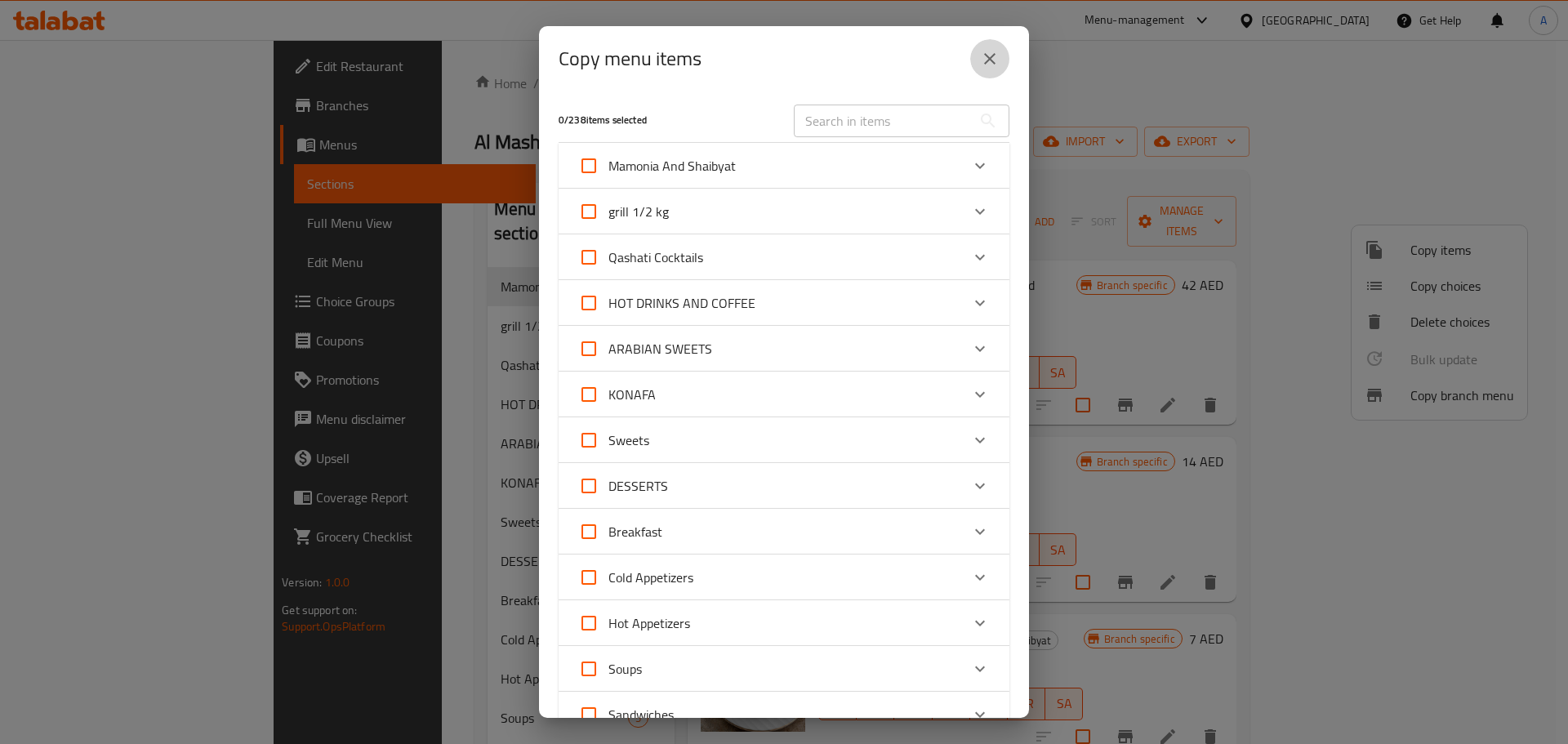
click at [985, 54] on icon "close" at bounding box center [990, 59] width 11 height 11
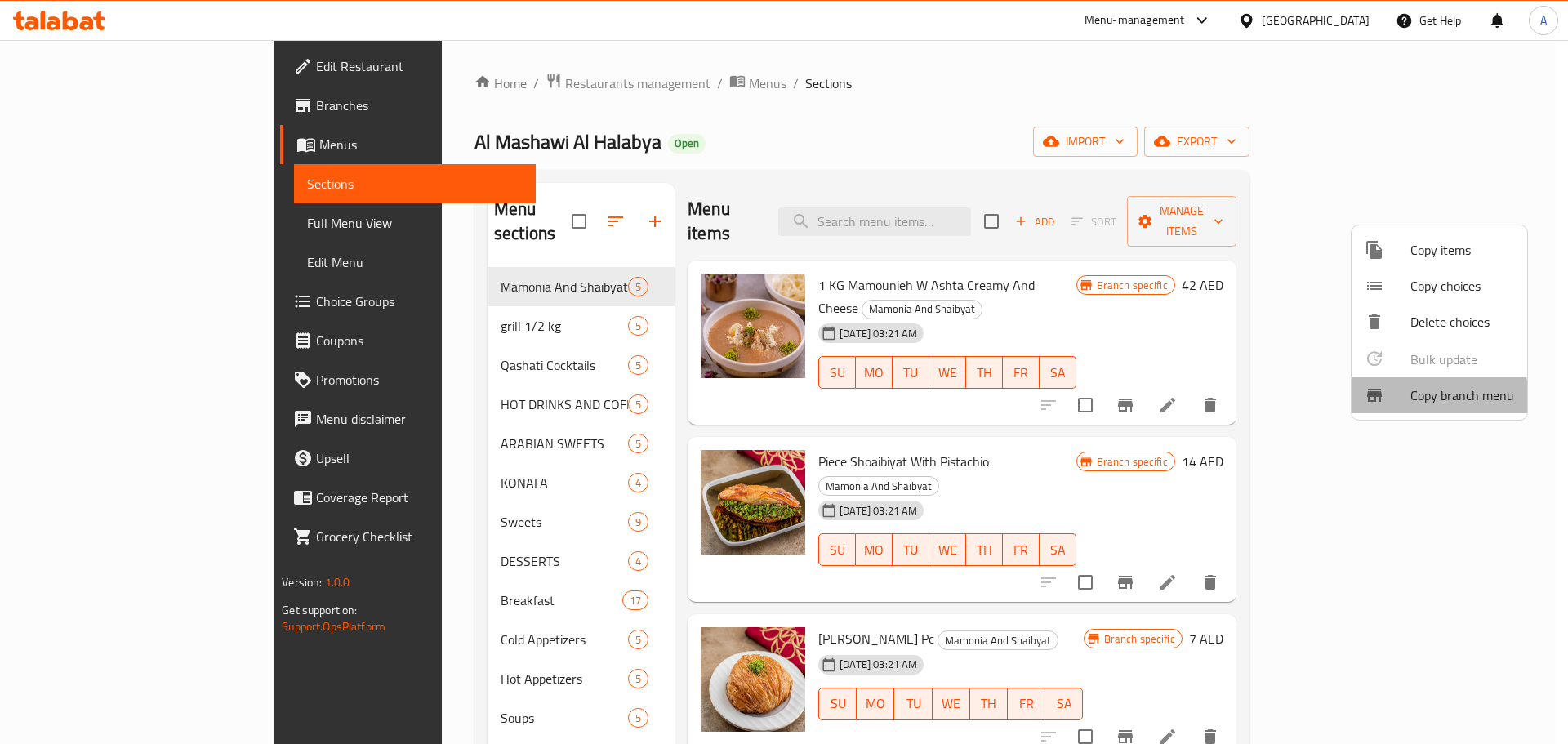
click at [1417, 400] on span "Copy branch menu" at bounding box center [1462, 395] width 104 height 20
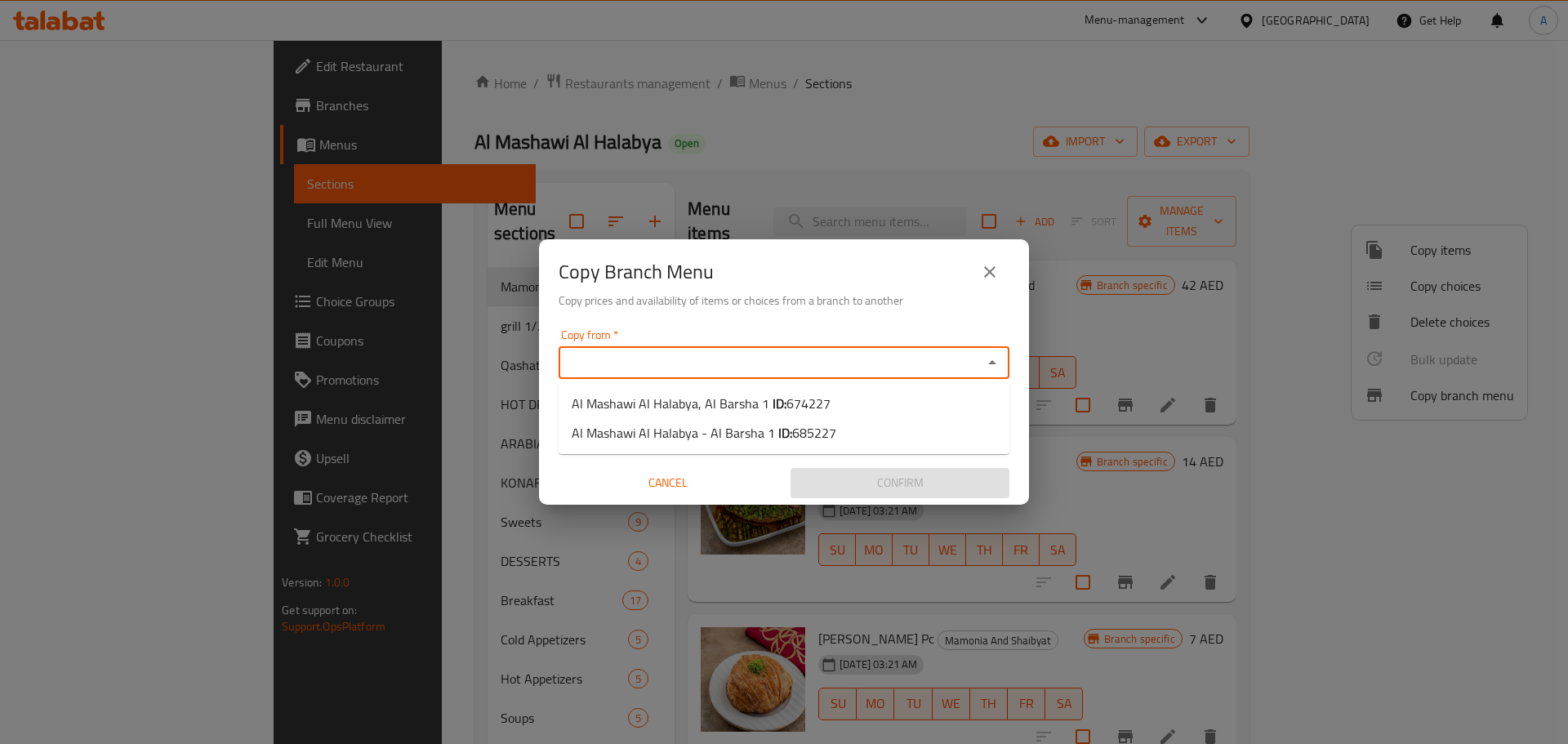
click at [784, 370] on input "Copy from   *" at bounding box center [771, 362] width 414 height 23
click at [763, 437] on span "Al Mashawi Al Halabya - Al Barsha 1 ID: 685227" at bounding box center [704, 433] width 265 height 20
type input "Al Mashawi Al Halabya - Al Barsha 1"
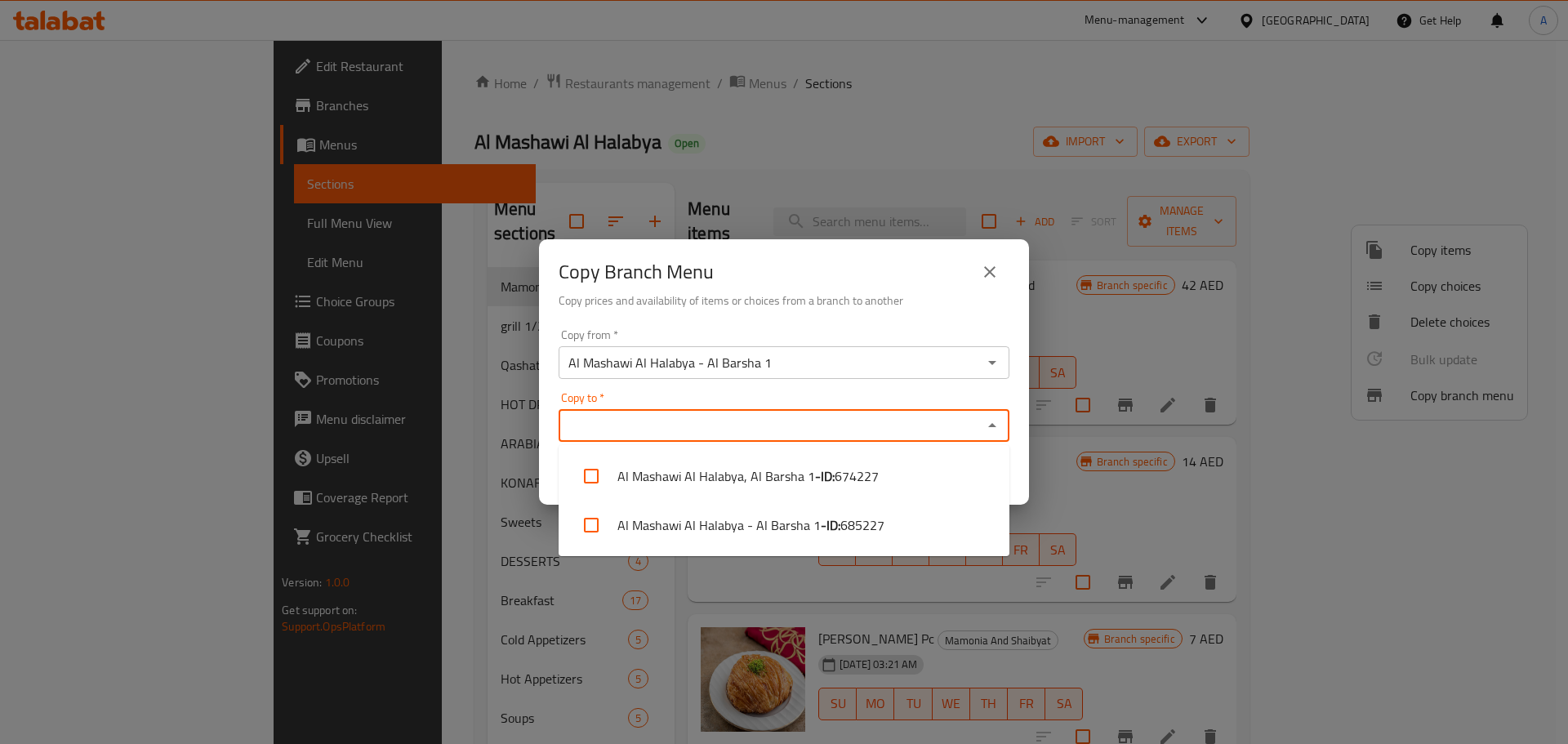
click at [811, 425] on input "Copy to   *" at bounding box center [771, 425] width 414 height 23
click at [639, 474] on li "Al Mashawi Al Halabya, Al Barsha 1 - ID: 674227" at bounding box center [784, 476] width 451 height 49
checkbox input "true"
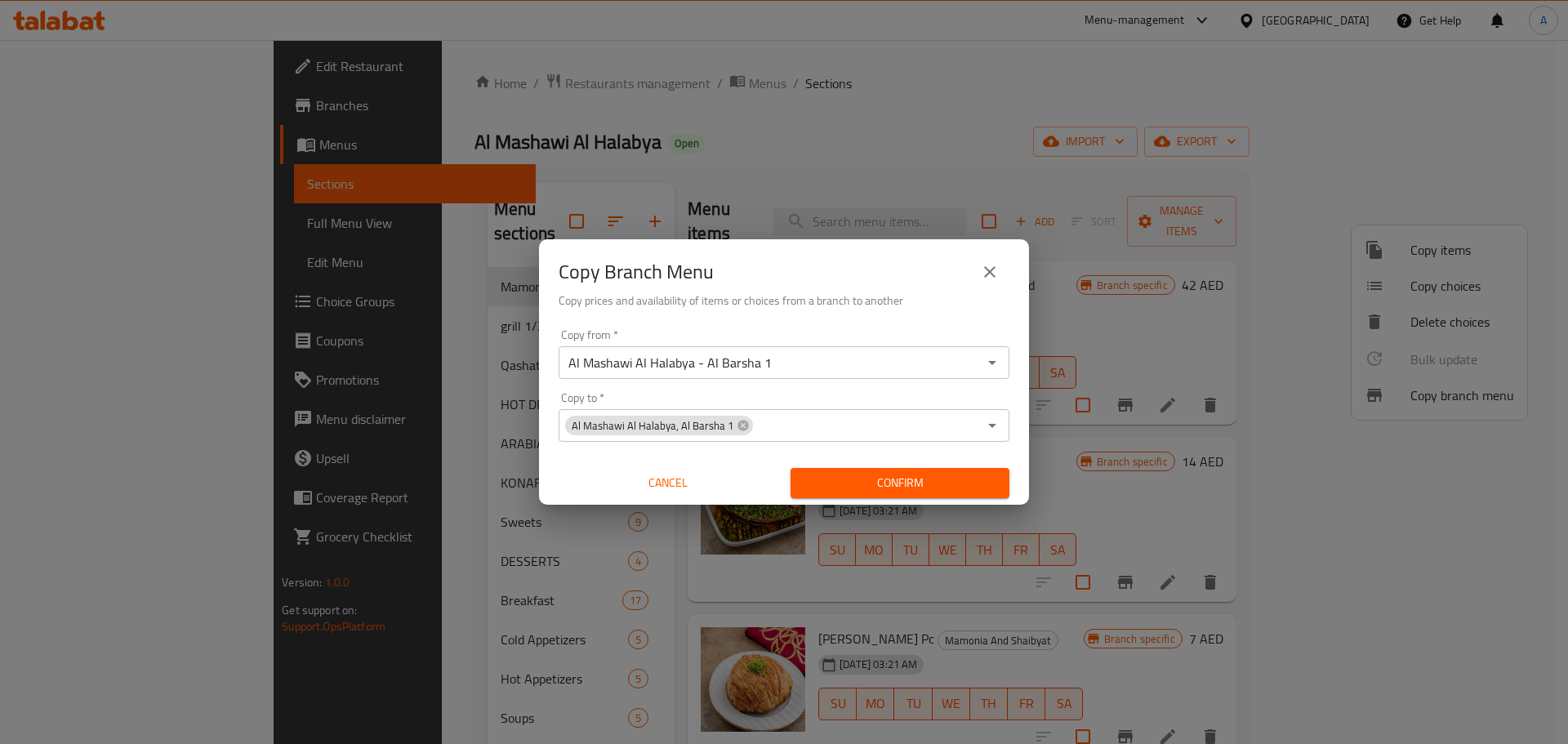
click at [887, 285] on div "Copy Branch Menu" at bounding box center [784, 272] width 451 height 39
click at [909, 485] on span "Confirm" at bounding box center [901, 483] width 193 height 20
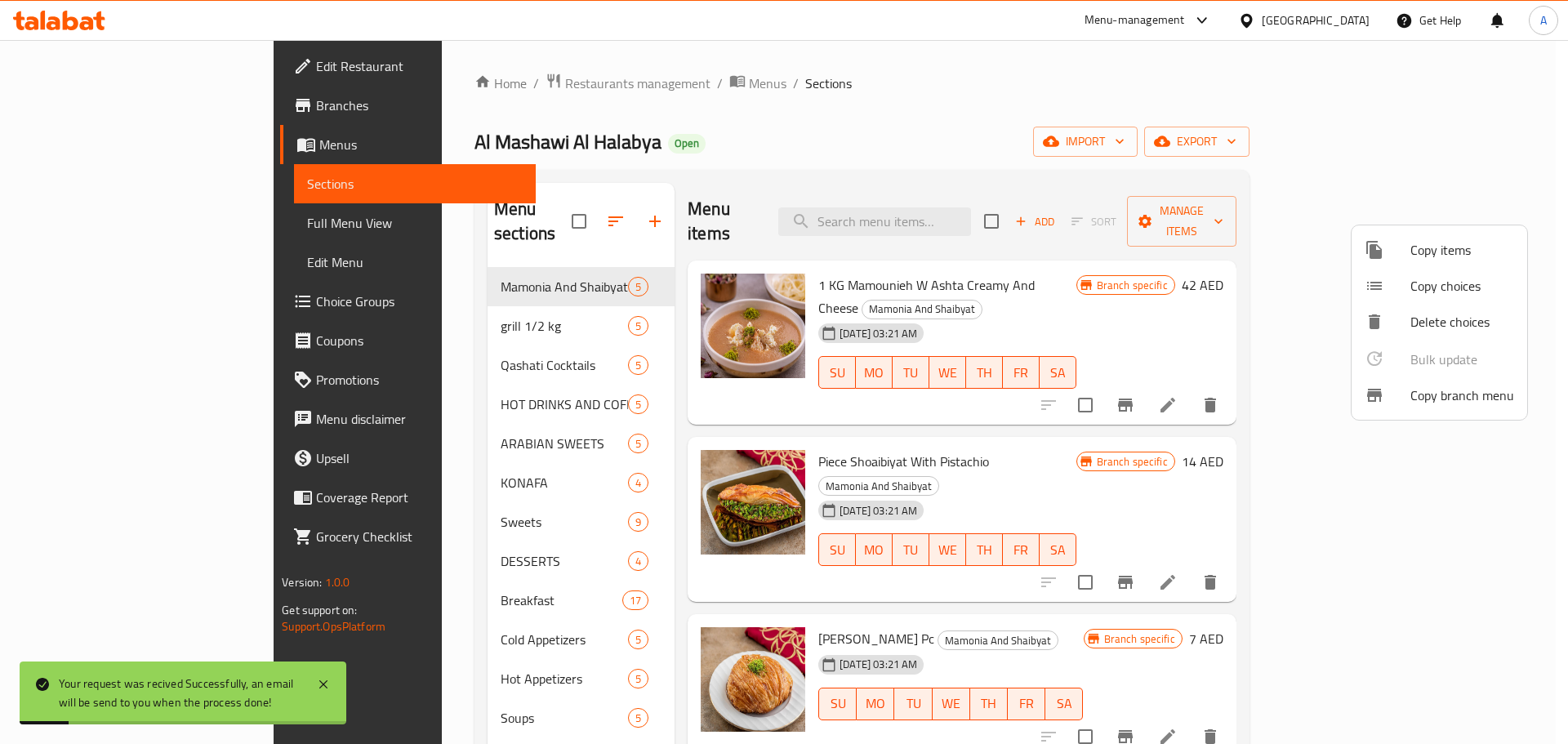
click at [852, 122] on div at bounding box center [784, 372] width 1568 height 744
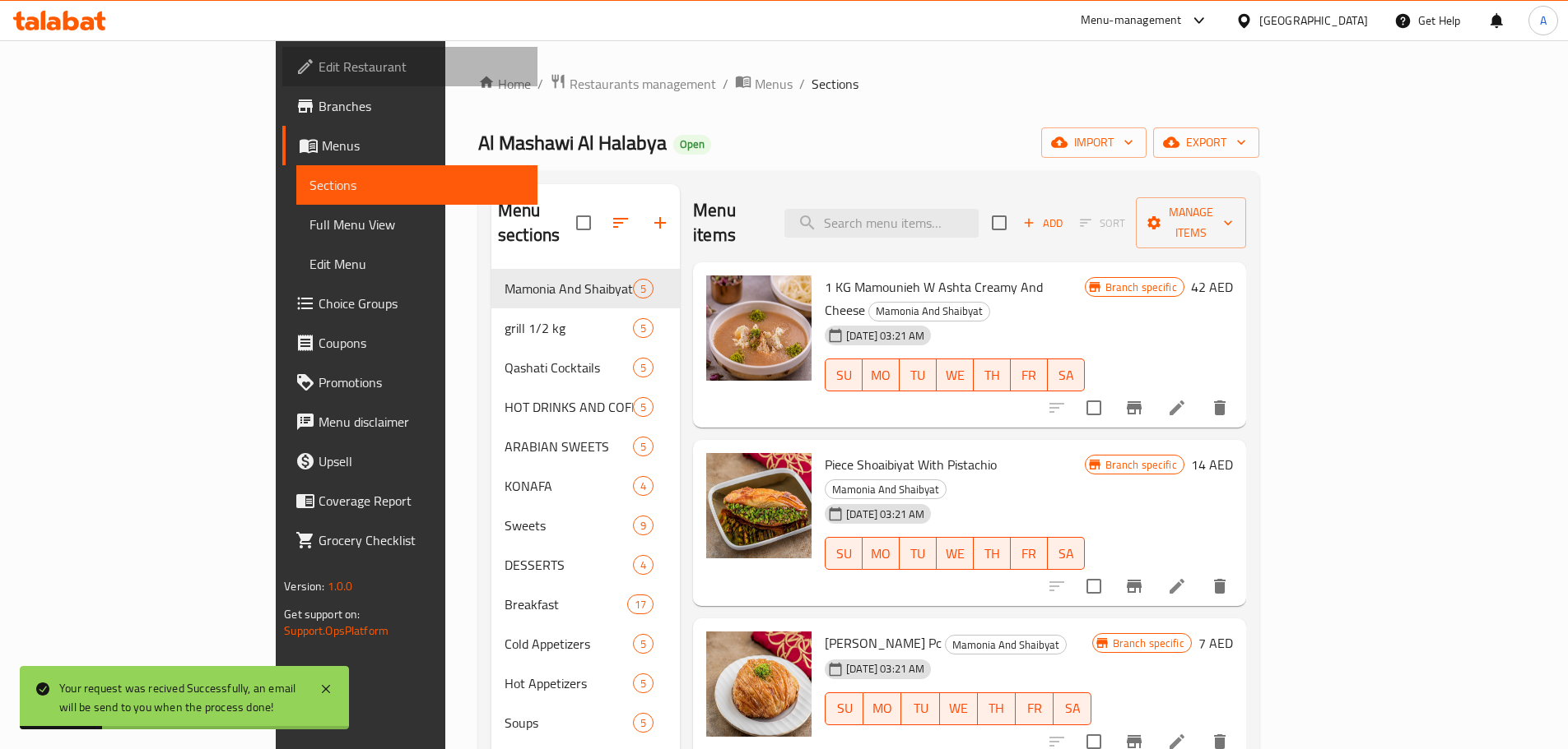
click at [318, 76] on span "Edit Restaurant" at bounding box center [421, 66] width 206 height 20
